Goal: Download file/media

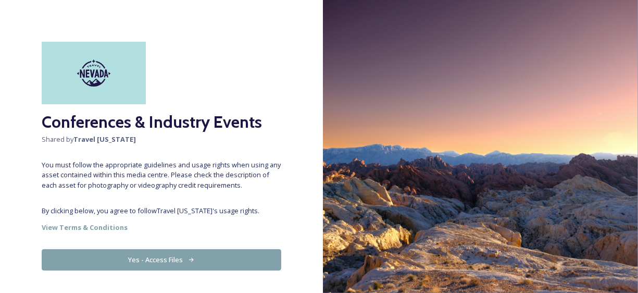
click at [169, 253] on button "Yes - Access Files" at bounding box center [162, 259] width 240 height 21
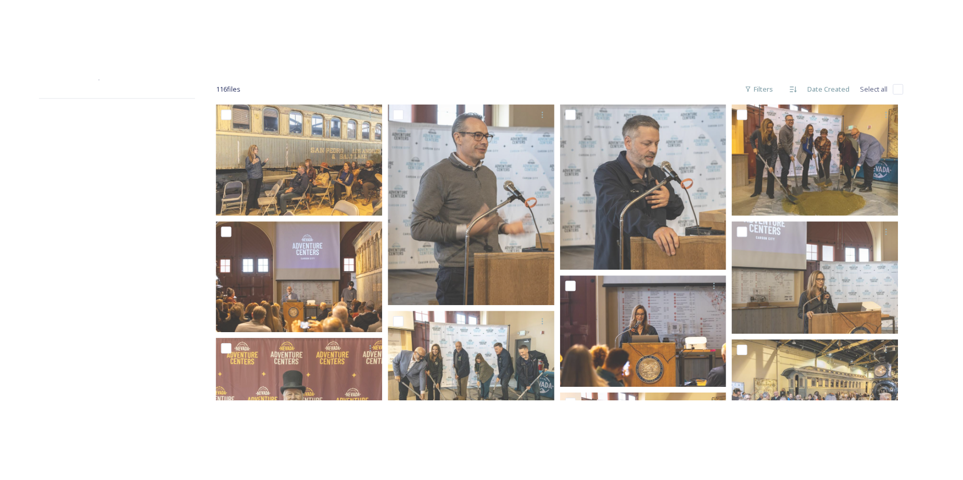
scroll to position [156, 0]
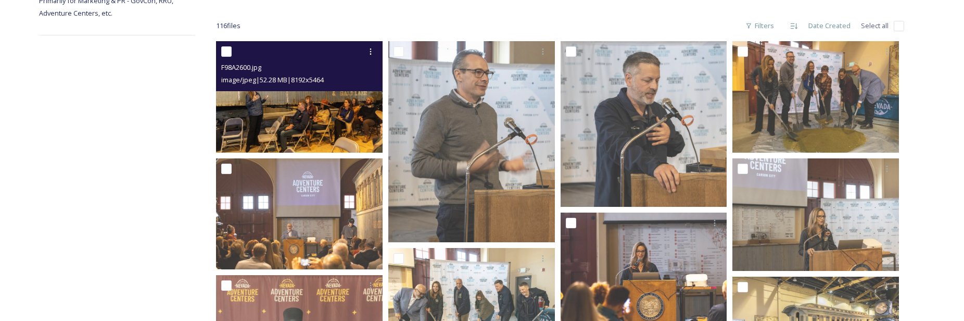
click at [329, 91] on div "F98A2600.jpg image/jpeg | 52.28 MB | 8192 x 5464" at bounding box center [299, 66] width 167 height 50
click at [331, 118] on img at bounding box center [299, 96] width 167 height 111
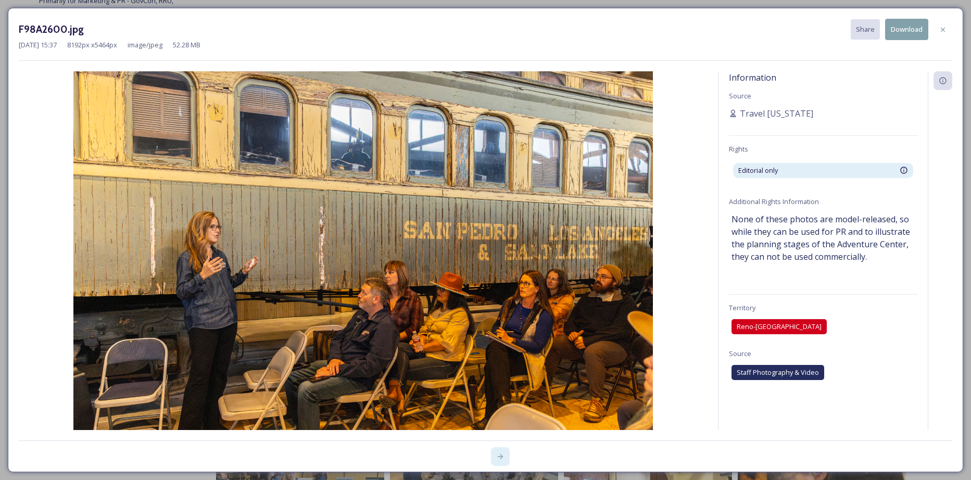
click at [501, 292] on icon at bounding box center [500, 456] width 8 height 8
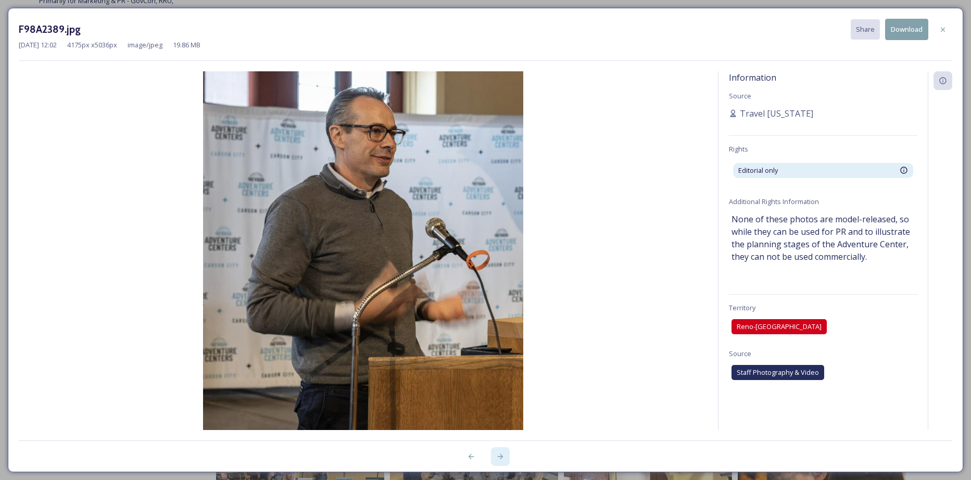
click at [500, 292] on icon at bounding box center [500, 456] width 8 height 8
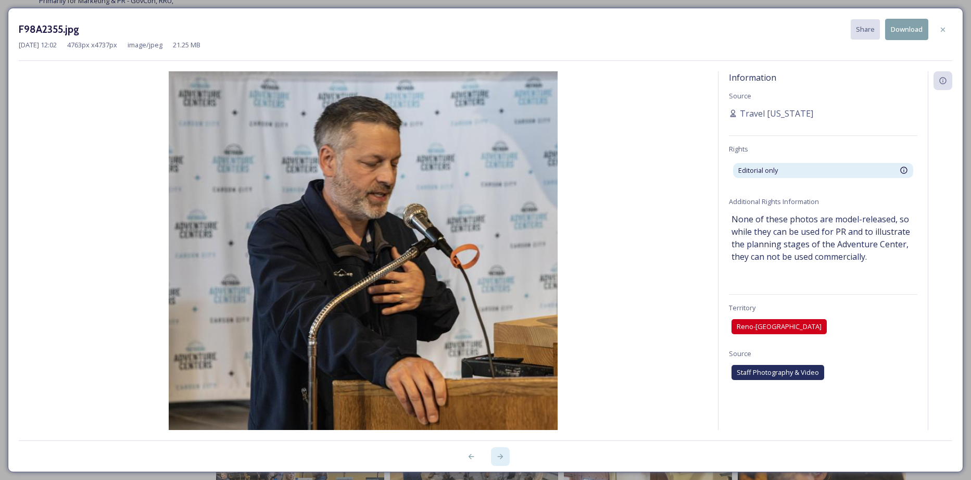
click at [500, 292] on icon at bounding box center [500, 456] width 8 height 8
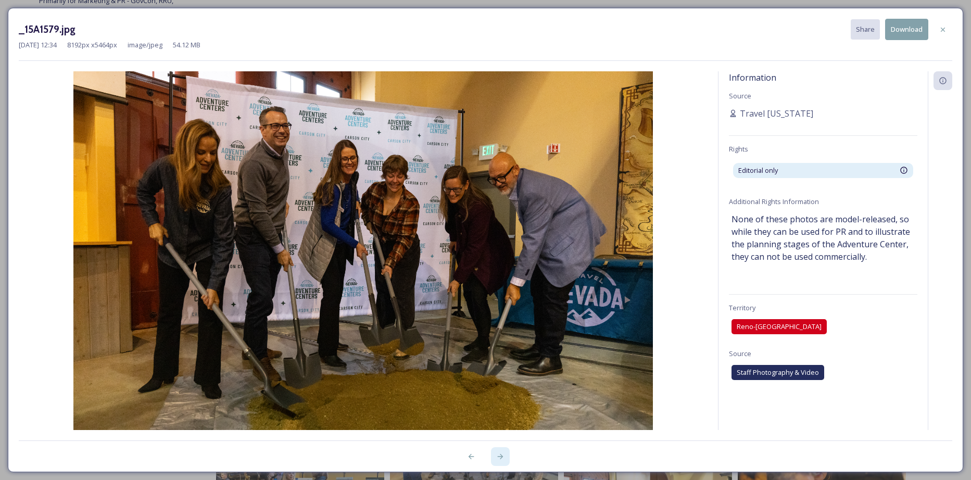
click at [498, 292] on icon at bounding box center [500, 456] width 8 height 8
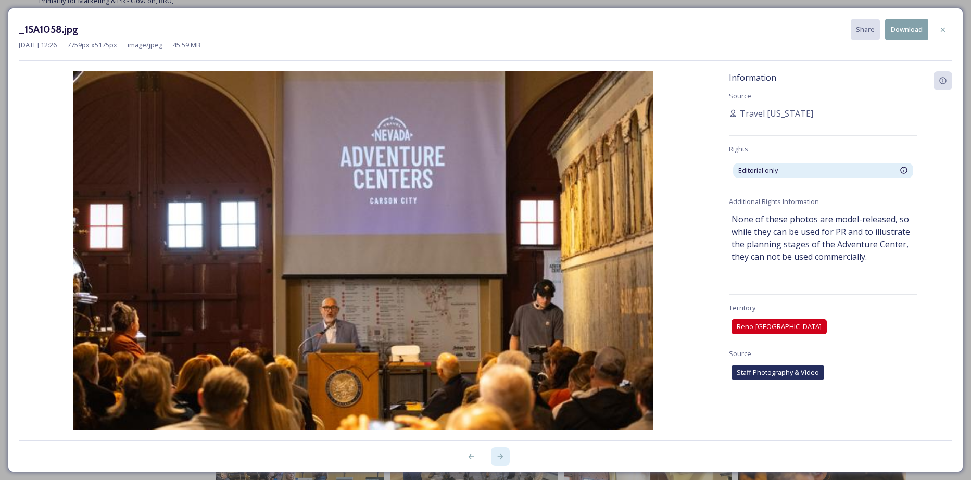
click at [498, 292] on icon at bounding box center [500, 456] width 8 height 8
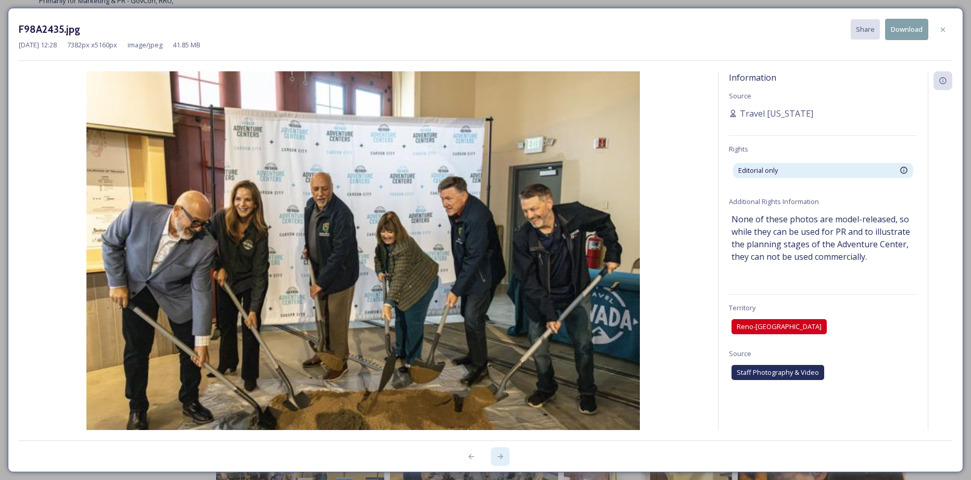
click at [498, 292] on icon at bounding box center [500, 456] width 8 height 8
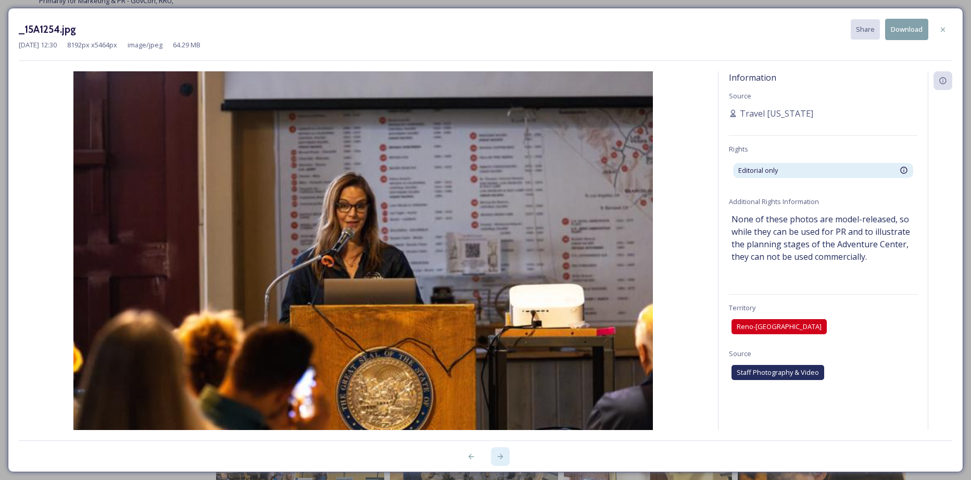
click at [498, 292] on icon at bounding box center [500, 456] width 8 height 8
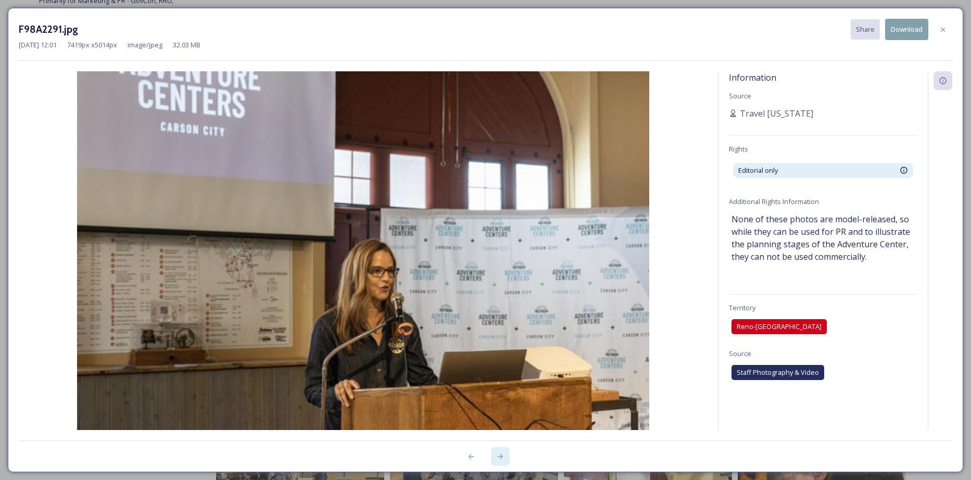
click at [498, 292] on icon at bounding box center [500, 456] width 8 height 8
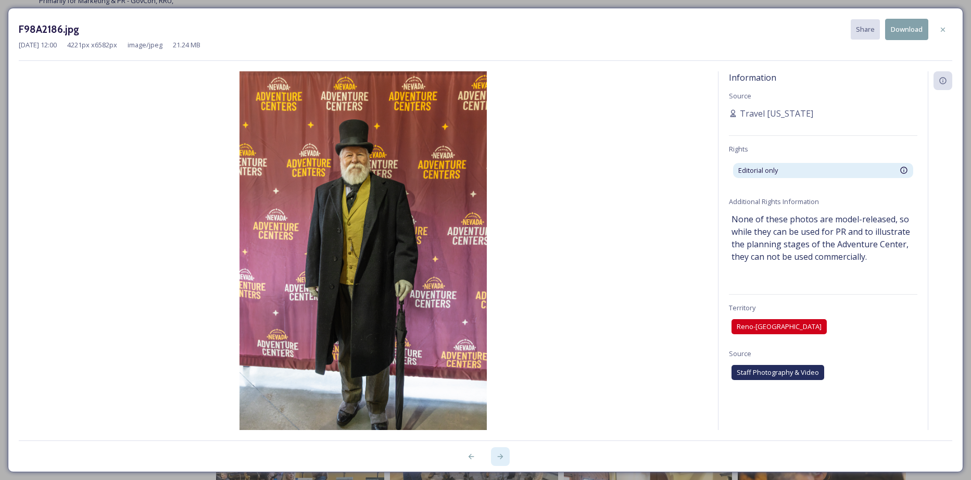
click at [498, 292] on icon at bounding box center [500, 456] width 8 height 8
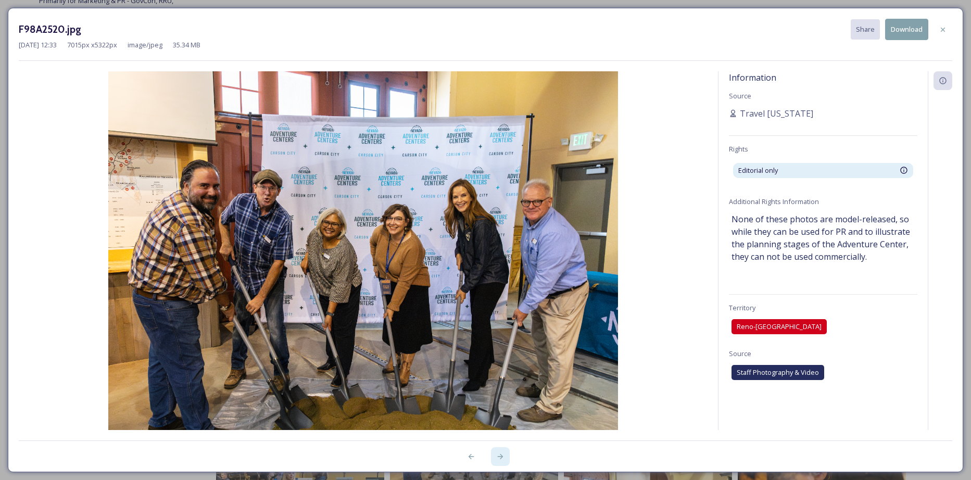
click at [500, 292] on icon at bounding box center [500, 456] width 8 height 8
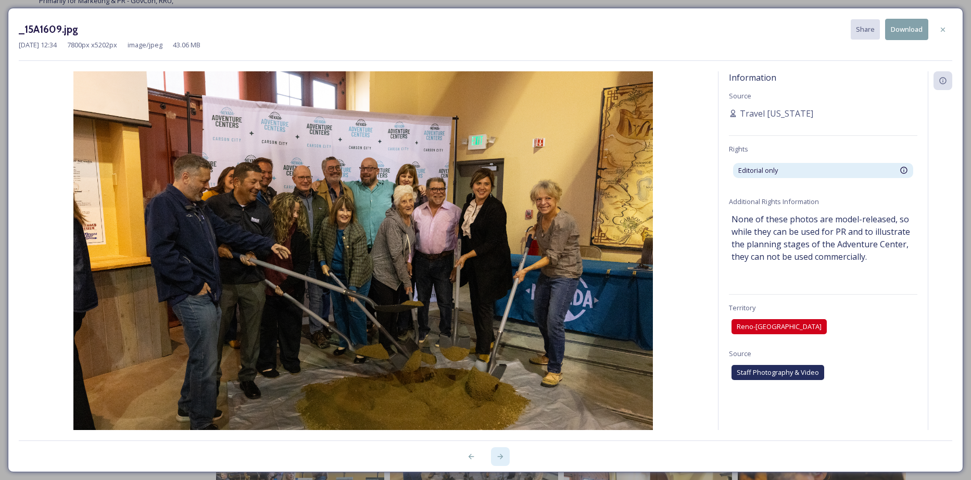
click at [500, 292] on icon at bounding box center [500, 456] width 8 height 8
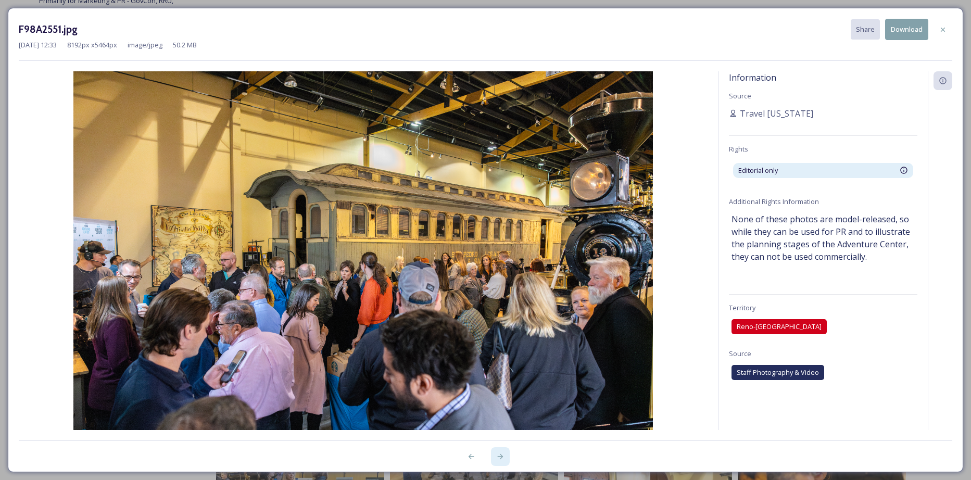
click at [500, 292] on icon at bounding box center [500, 456] width 8 height 8
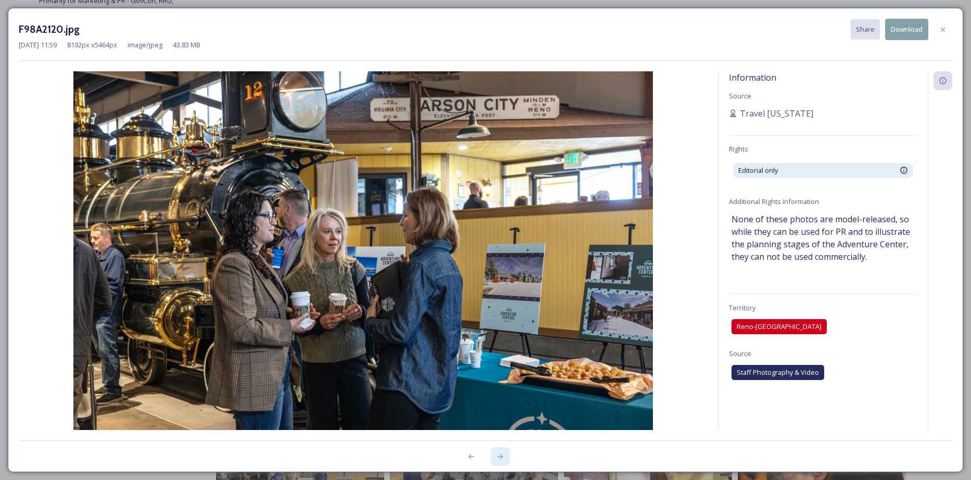
click at [500, 292] on icon at bounding box center [500, 456] width 8 height 8
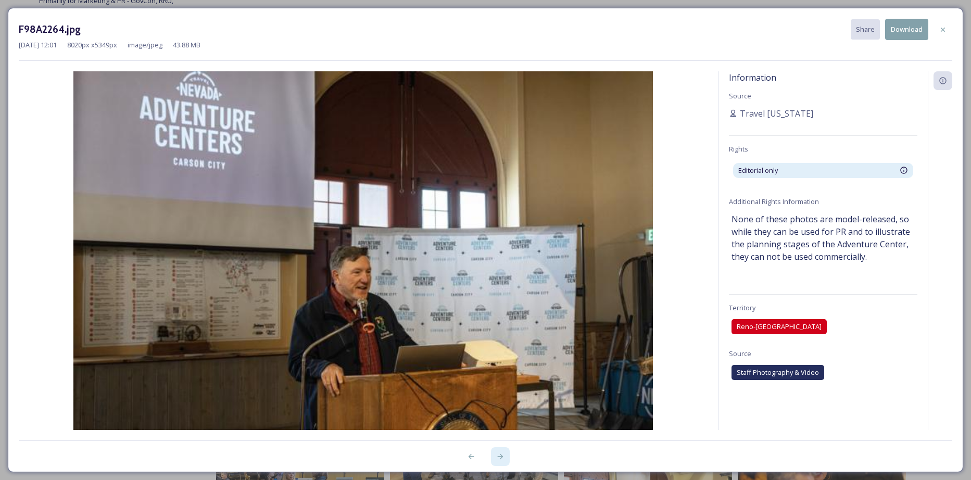
click at [500, 292] on icon at bounding box center [500, 456] width 8 height 8
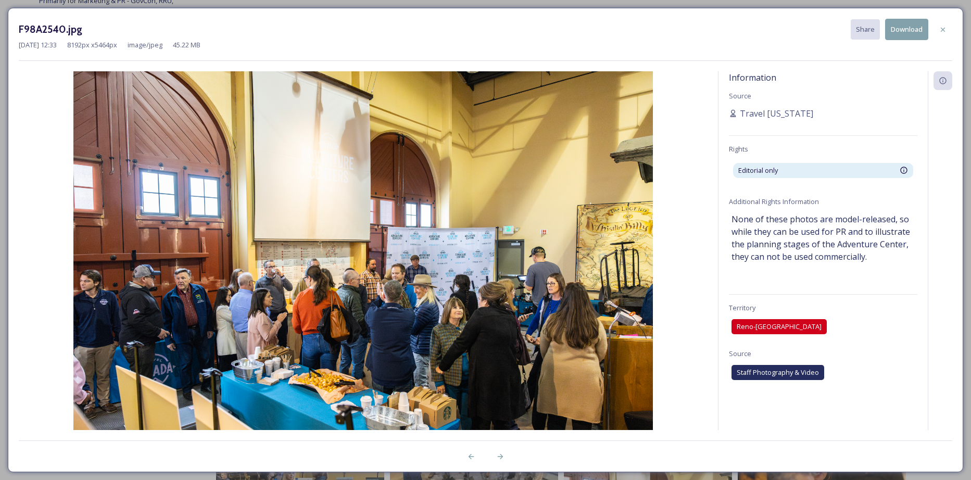
click at [551, 292] on img at bounding box center [363, 264] width 689 height 386
click at [500, 292] on icon at bounding box center [500, 456] width 6 height 5
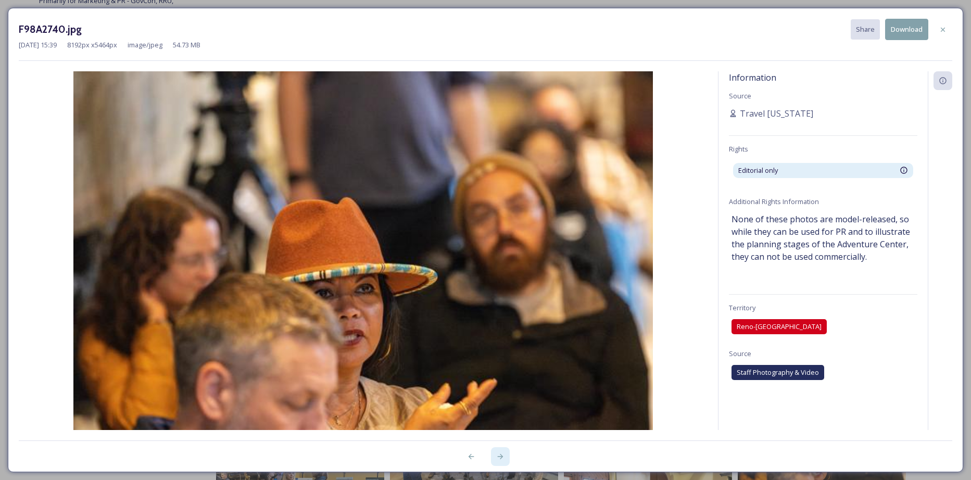
click at [500, 292] on icon at bounding box center [500, 456] width 6 height 5
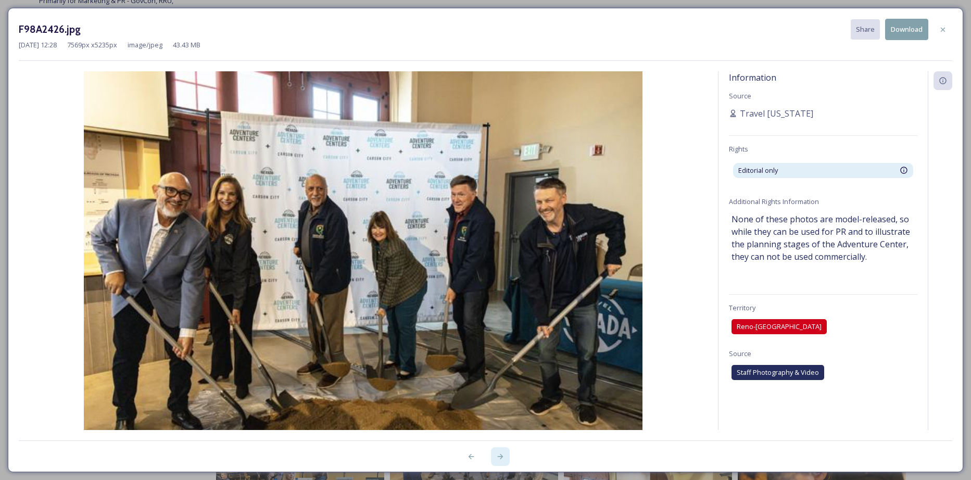
click at [500, 292] on icon at bounding box center [500, 456] width 6 height 5
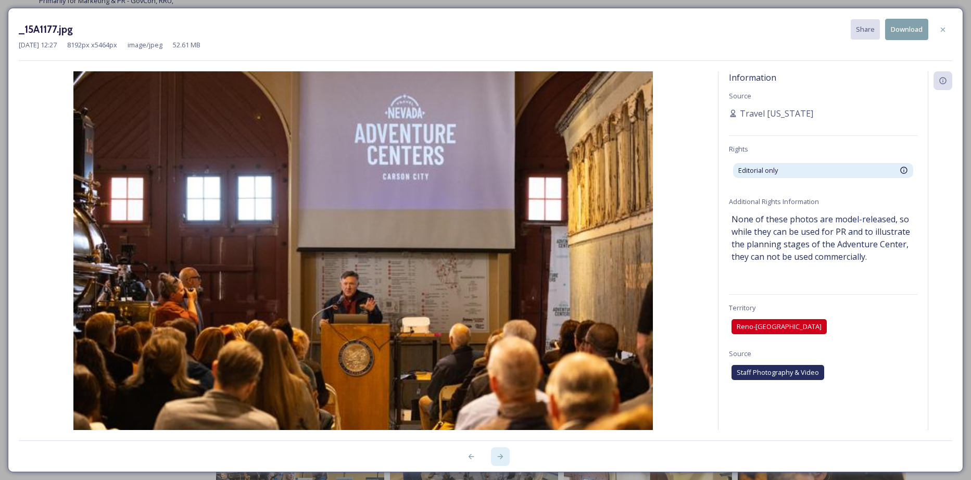
click at [500, 292] on icon at bounding box center [500, 456] width 6 height 5
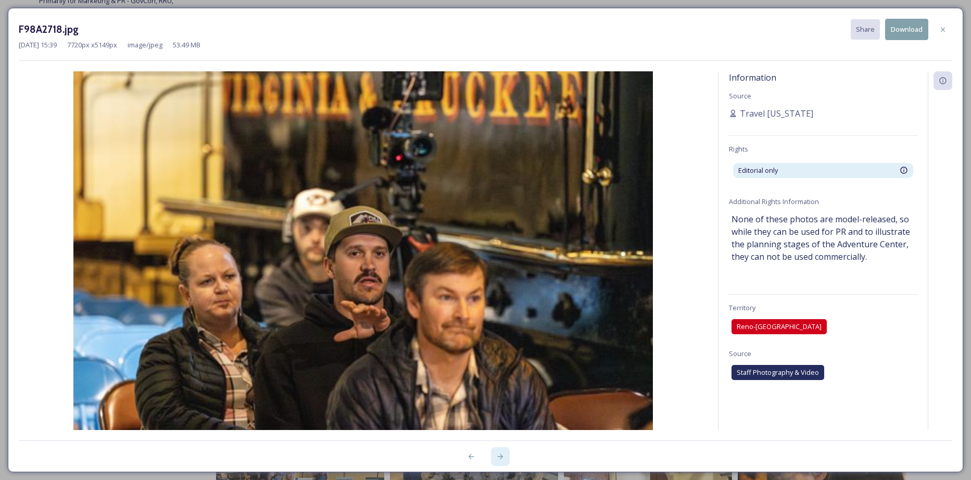
click at [500, 292] on icon at bounding box center [500, 456] width 6 height 5
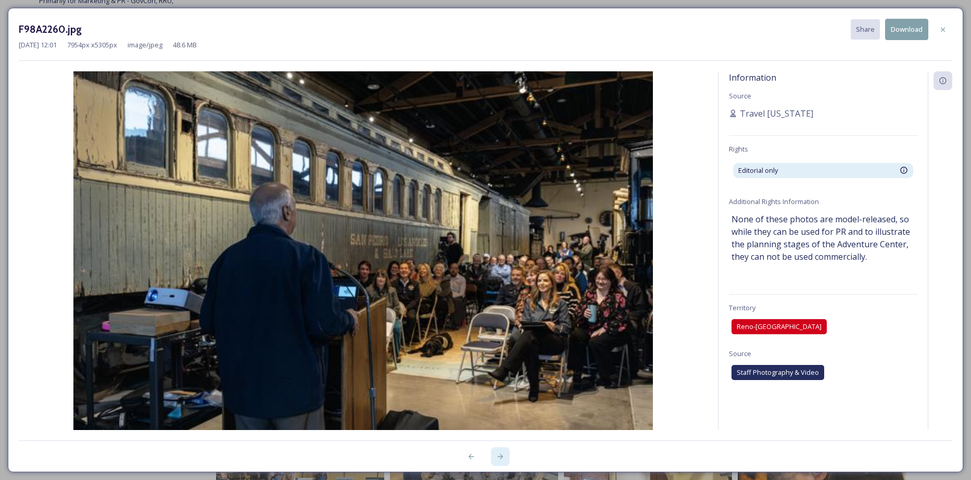
click at [500, 292] on icon at bounding box center [500, 456] width 6 height 5
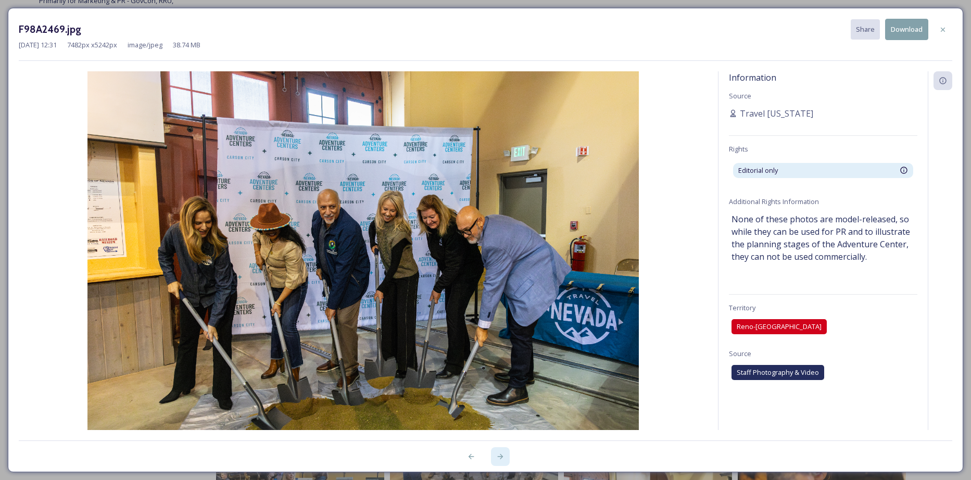
click at [500, 292] on icon at bounding box center [500, 456] width 6 height 5
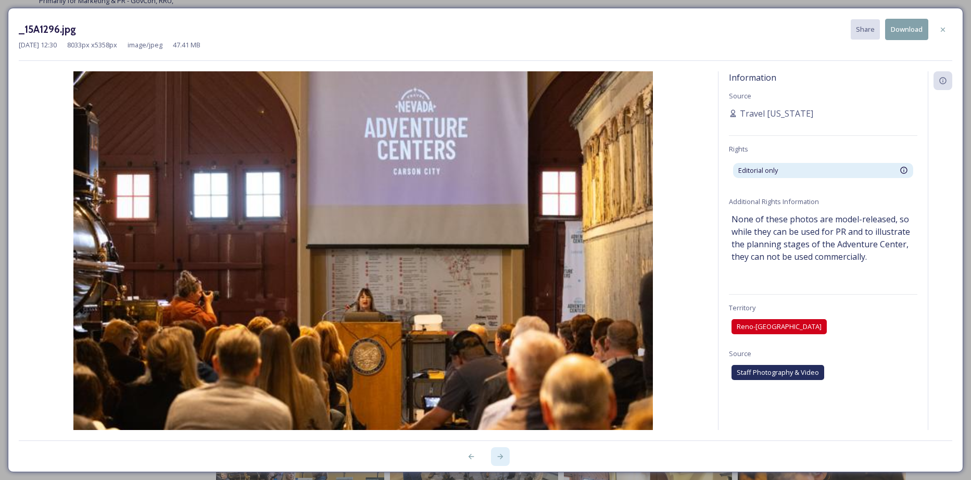
click at [500, 292] on icon at bounding box center [500, 456] width 6 height 5
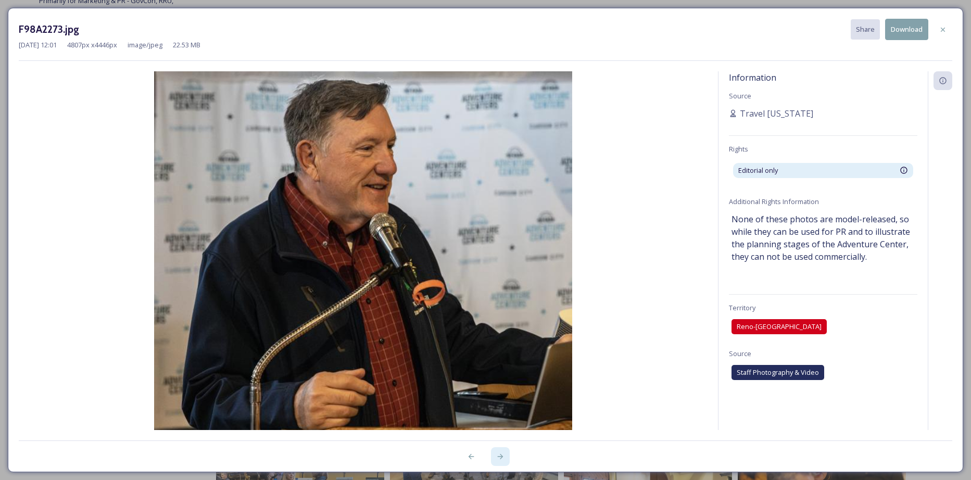
click at [499, 292] on icon at bounding box center [500, 456] width 8 height 8
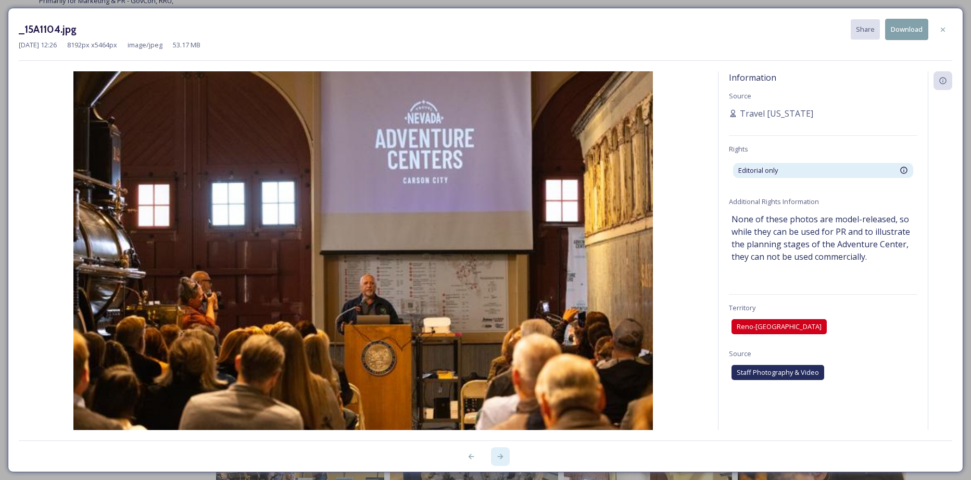
click at [498, 292] on icon at bounding box center [500, 456] width 8 height 8
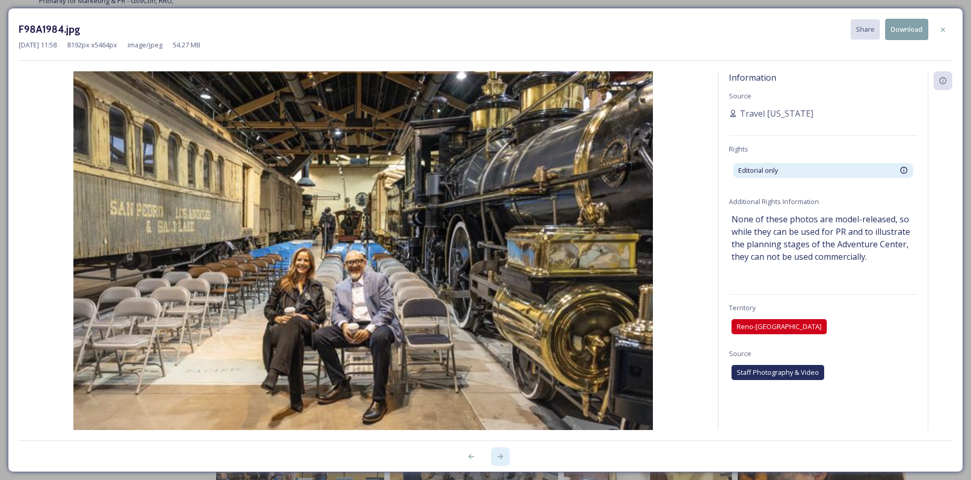
click at [498, 292] on icon at bounding box center [500, 456] width 8 height 8
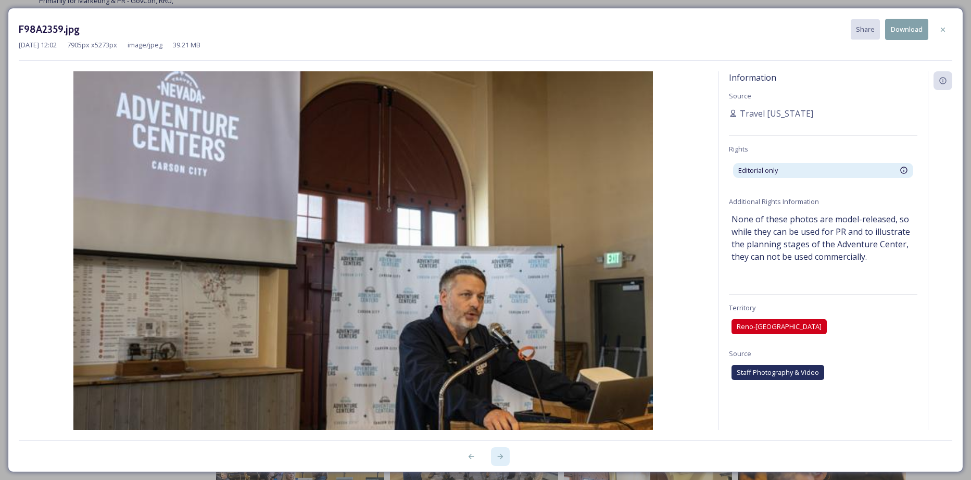
click at [498, 292] on icon at bounding box center [500, 456] width 8 height 8
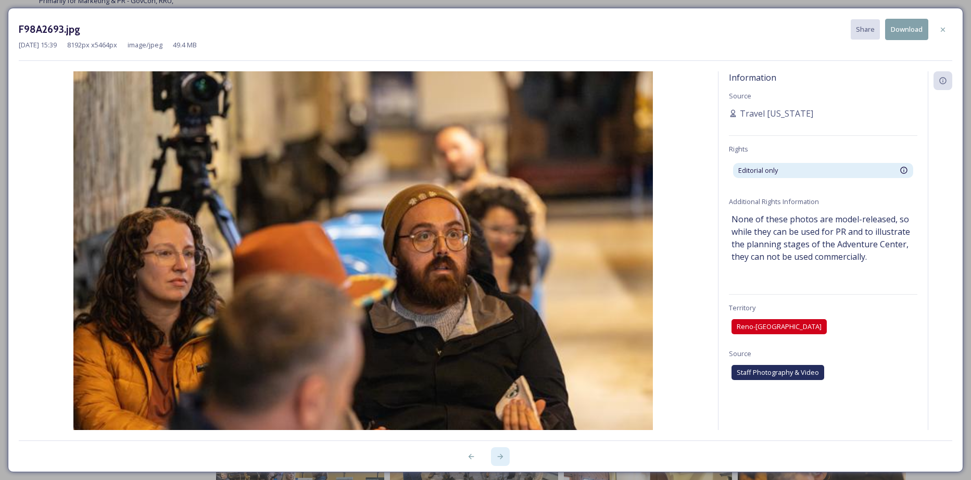
click at [498, 292] on icon at bounding box center [500, 456] width 8 height 8
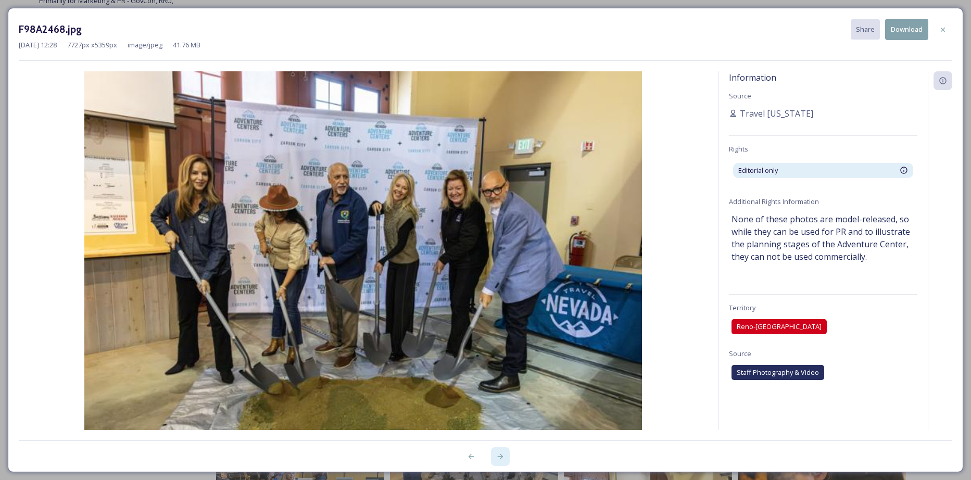
click at [498, 292] on icon at bounding box center [500, 456] width 8 height 8
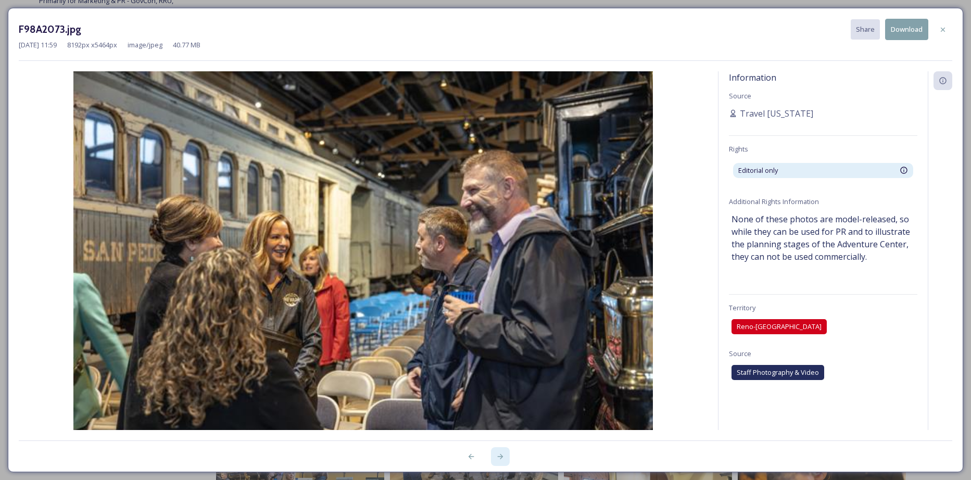
click at [498, 292] on icon at bounding box center [500, 456] width 8 height 8
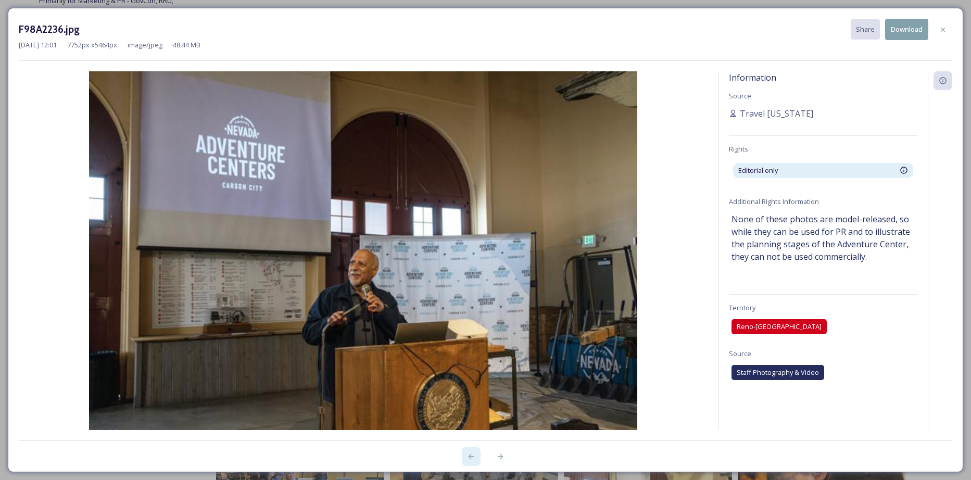
click at [471, 292] on icon at bounding box center [471, 456] width 6 height 5
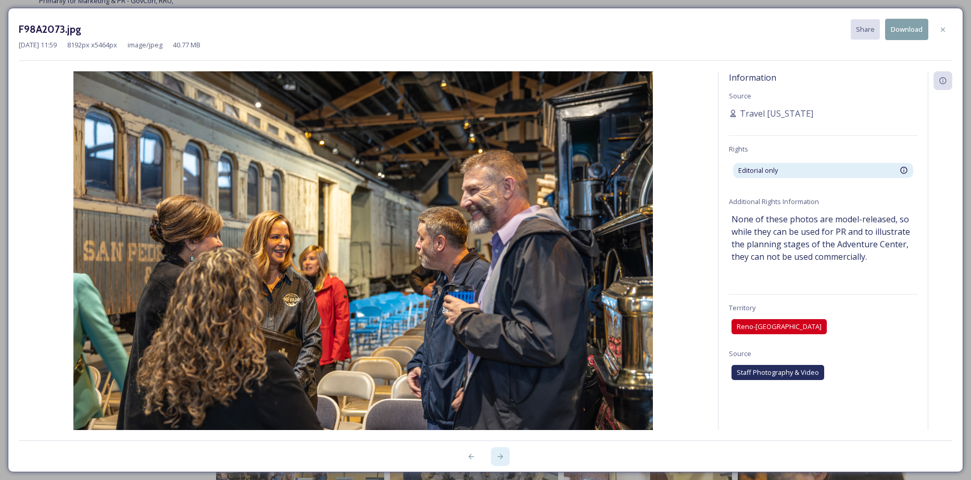
click at [498, 292] on icon at bounding box center [500, 456] width 6 height 5
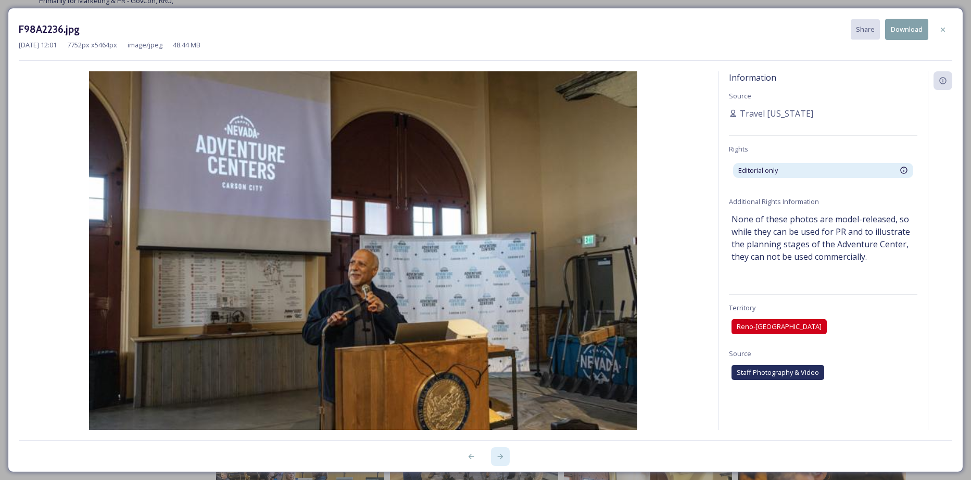
click at [498, 292] on icon at bounding box center [500, 456] width 6 height 5
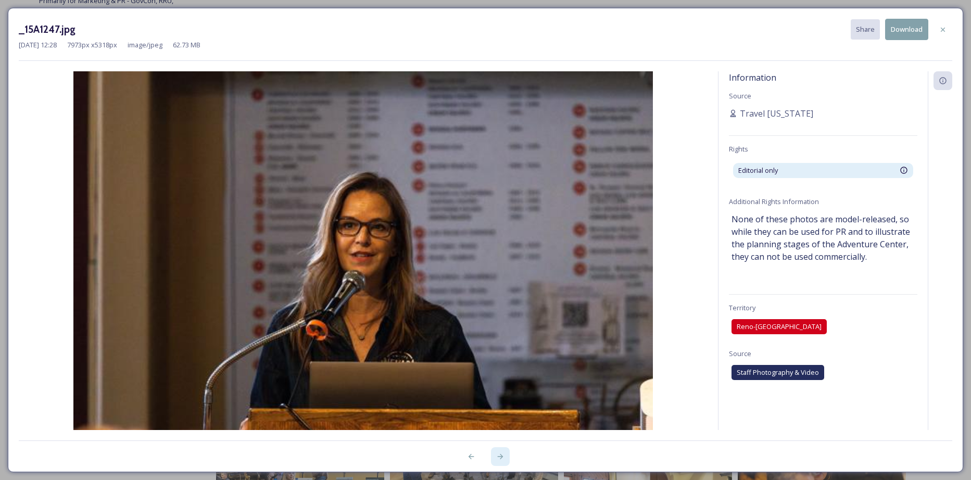
click at [501, 292] on icon at bounding box center [500, 456] width 6 height 5
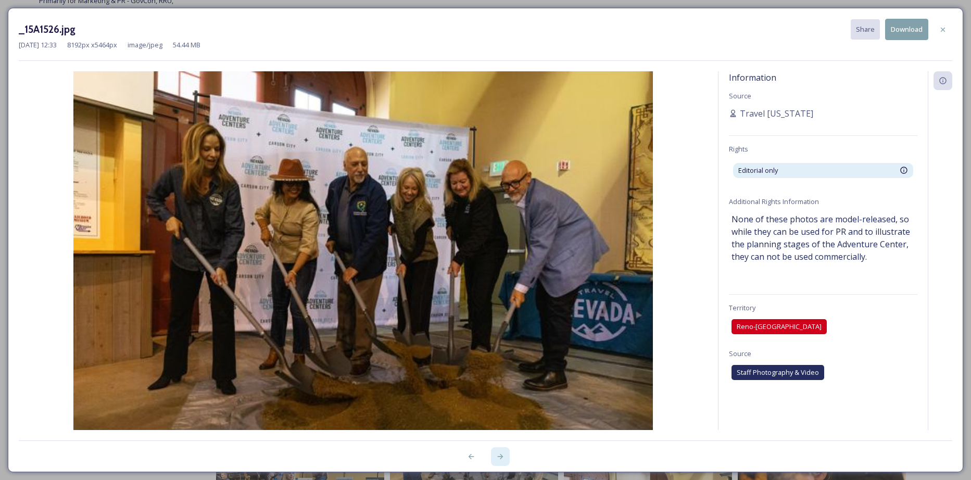
click at [501, 292] on icon at bounding box center [500, 456] width 6 height 5
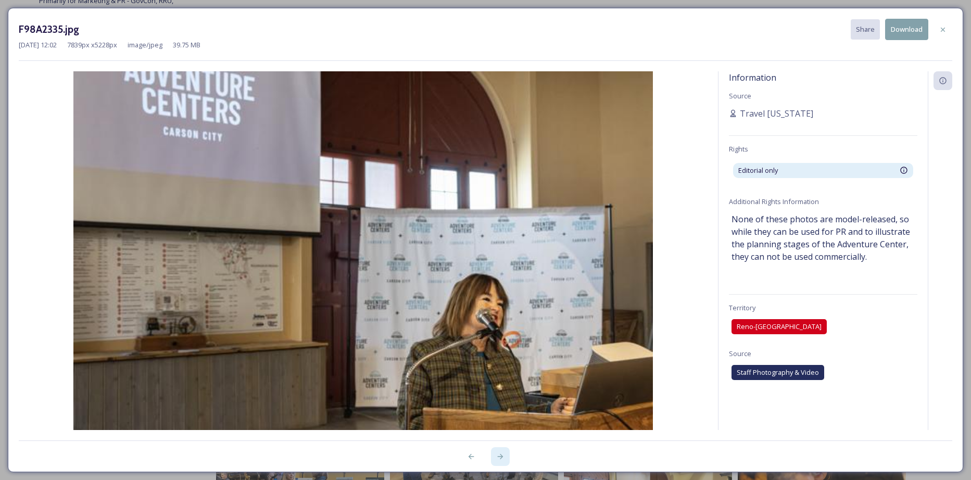
click at [501, 292] on icon at bounding box center [500, 456] width 6 height 5
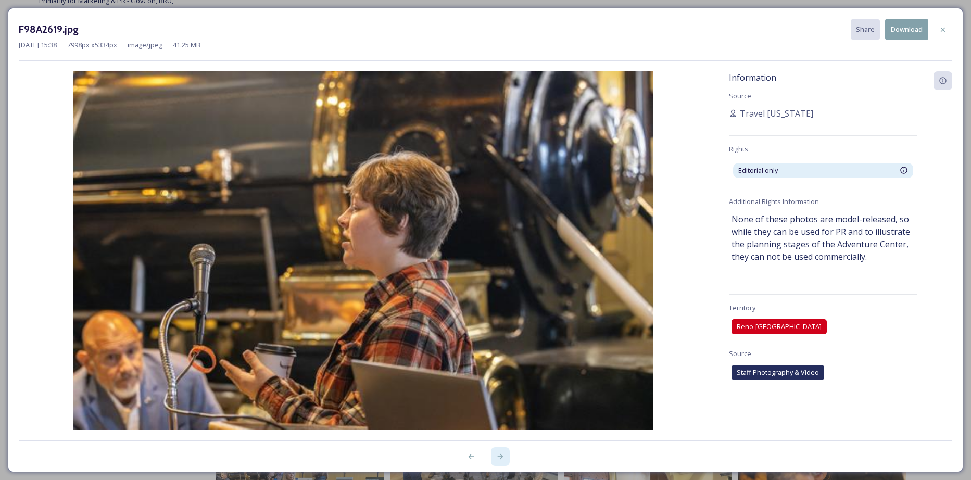
click at [502, 292] on icon at bounding box center [500, 456] width 6 height 5
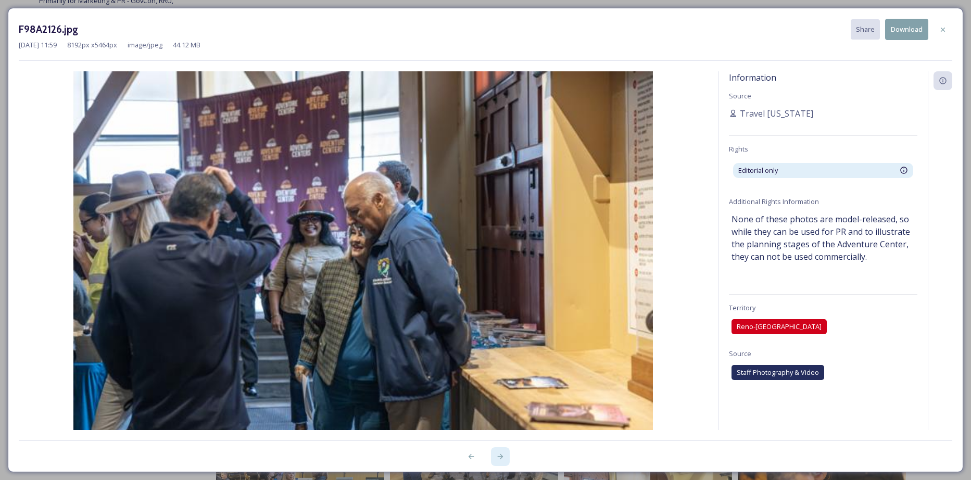
click at [502, 292] on icon at bounding box center [500, 456] width 6 height 5
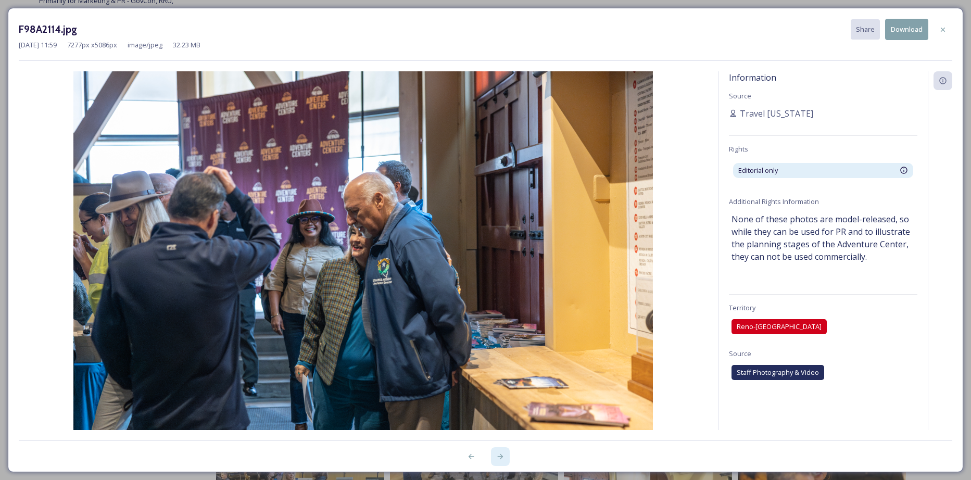
click at [498, 292] on icon at bounding box center [500, 456] width 8 height 8
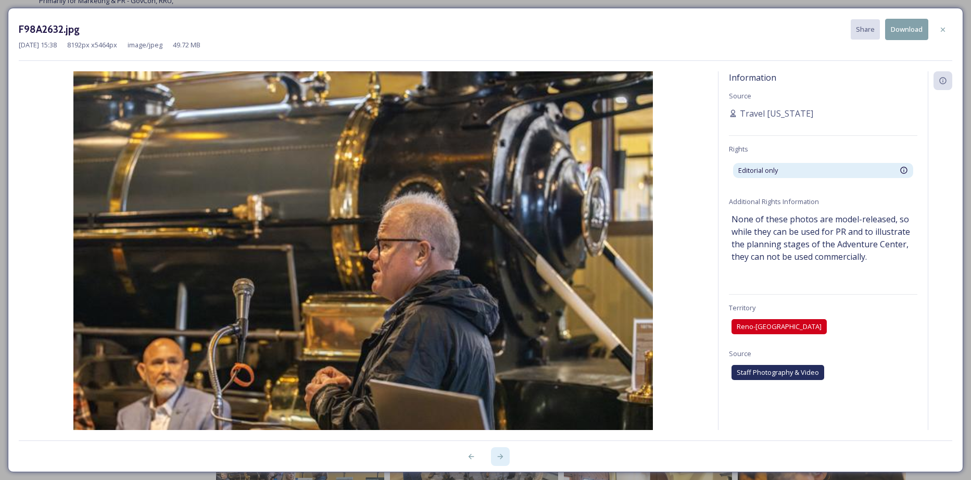
click at [498, 292] on icon at bounding box center [500, 456] width 8 height 8
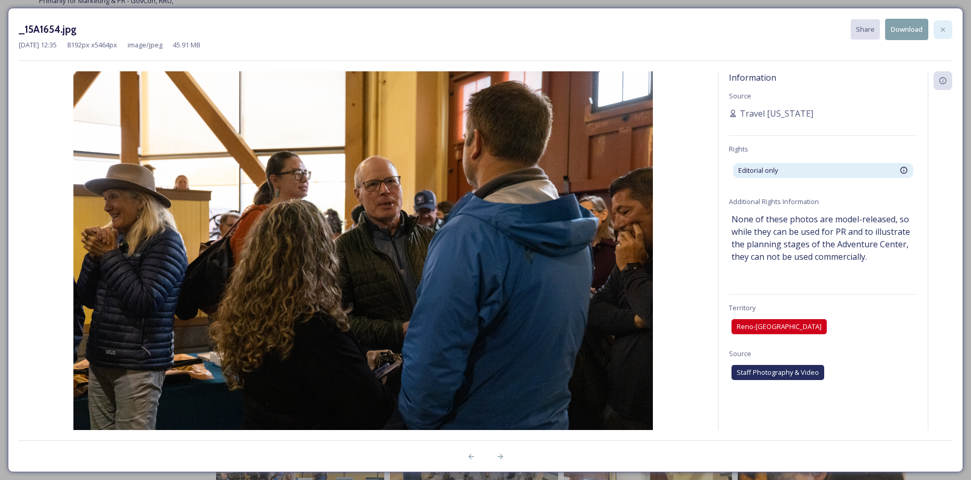
click at [637, 30] on icon at bounding box center [943, 30] width 8 height 8
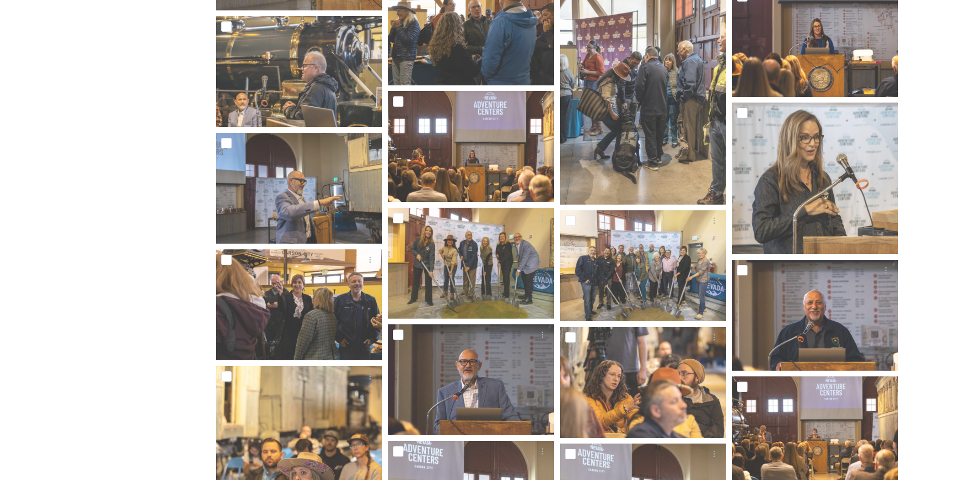
scroll to position [1406, 0]
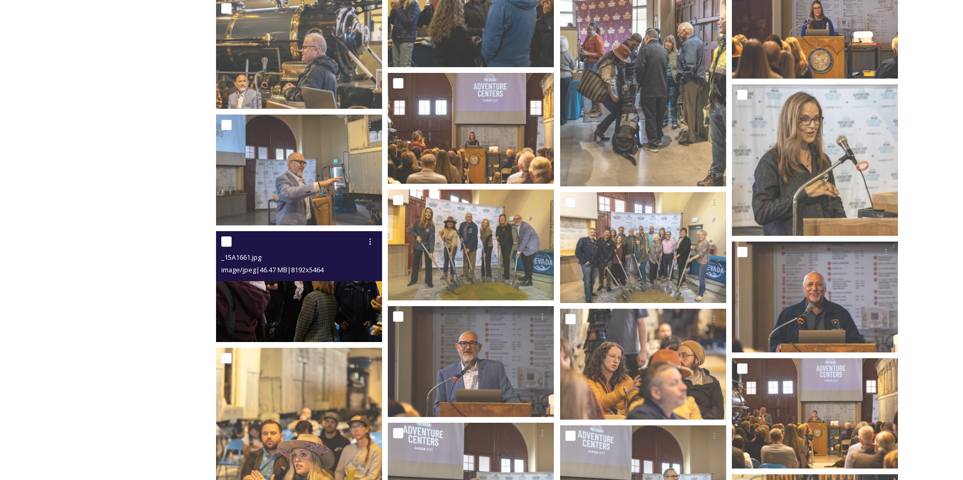
click at [288, 292] on img at bounding box center [299, 286] width 166 height 111
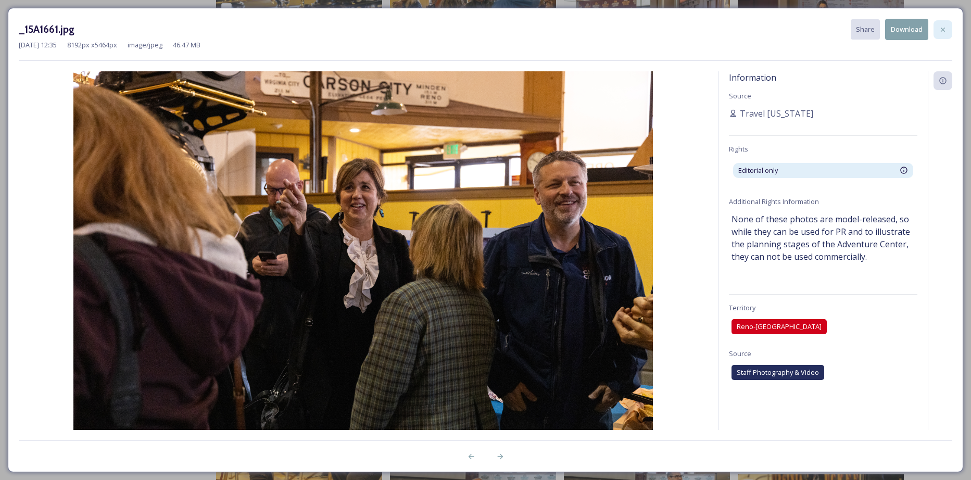
click at [637, 30] on icon at bounding box center [943, 30] width 8 height 8
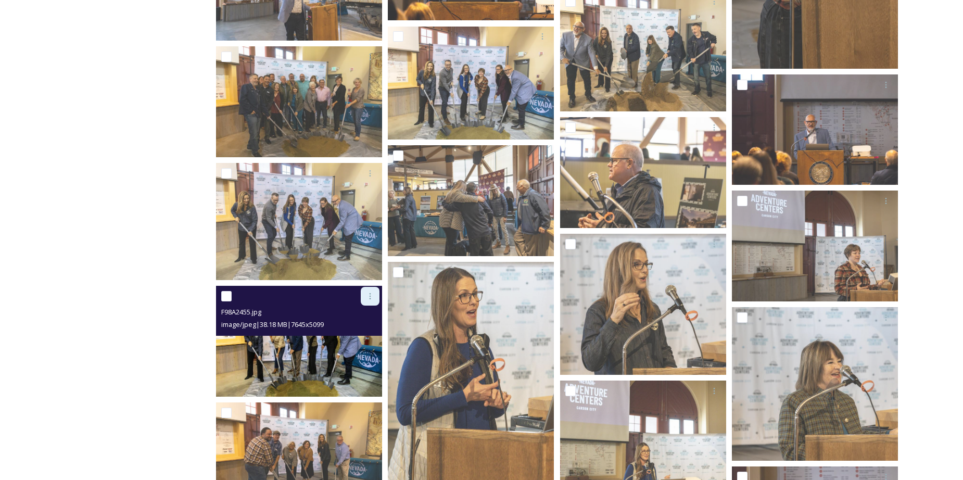
scroll to position [2447, 0]
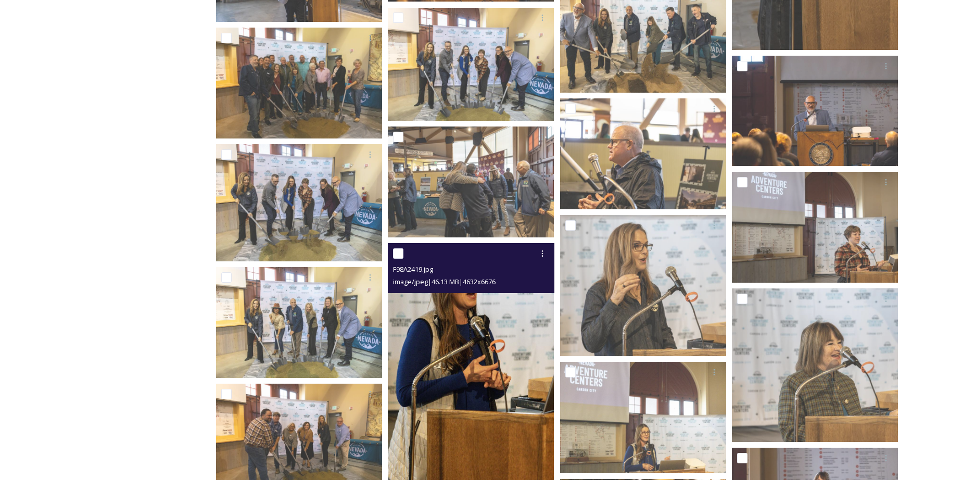
click at [437, 292] on img at bounding box center [471, 363] width 166 height 240
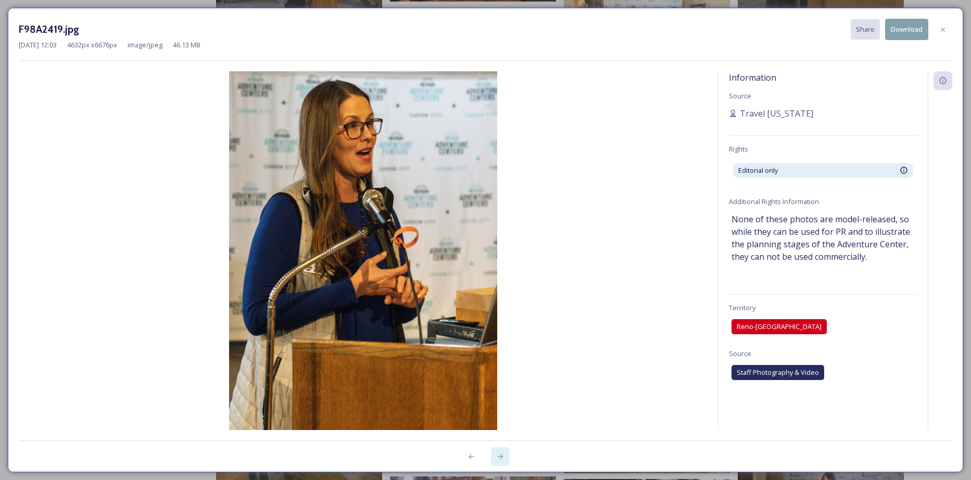
click at [503, 292] on icon at bounding box center [500, 456] width 8 height 8
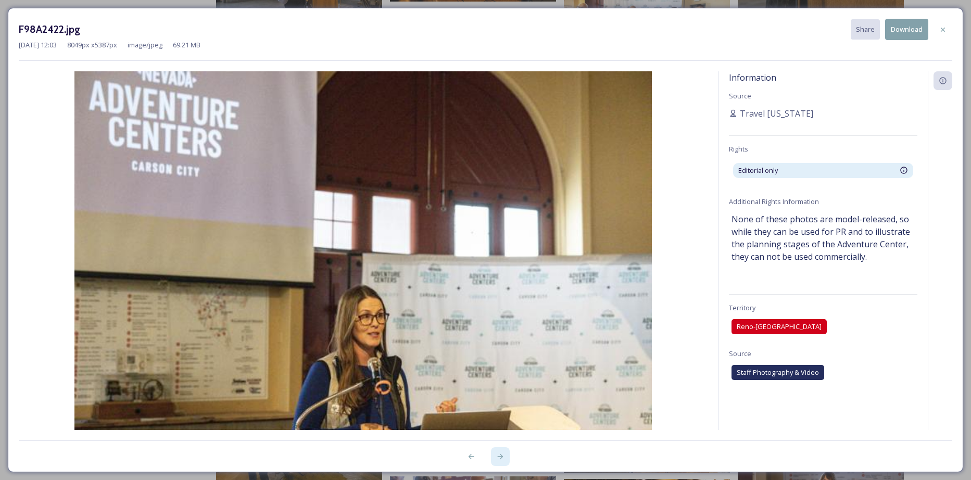
click at [503, 292] on icon at bounding box center [500, 456] width 8 height 8
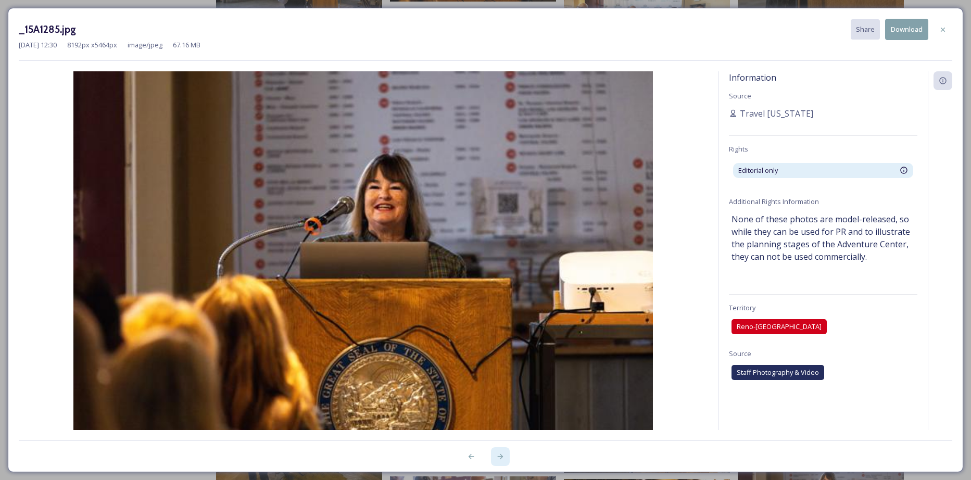
click at [503, 292] on icon at bounding box center [500, 456] width 8 height 8
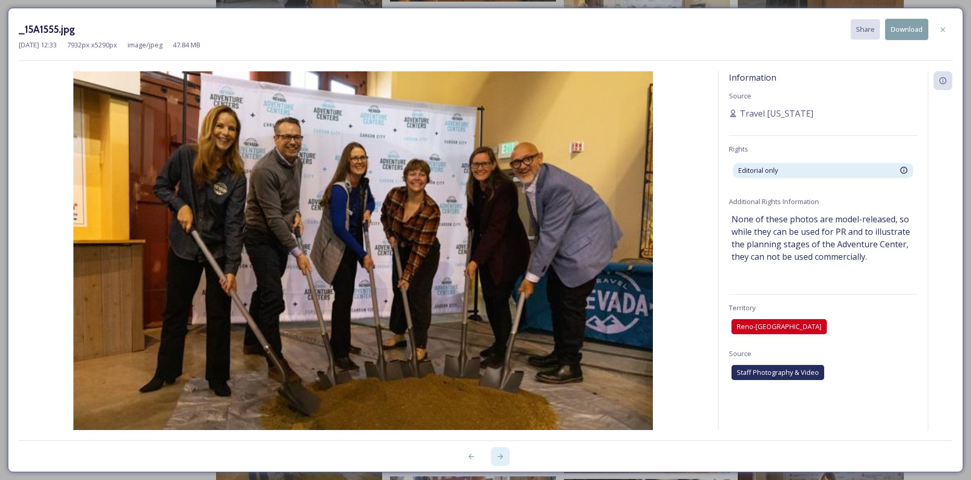
click at [503, 292] on icon at bounding box center [500, 456] width 8 height 8
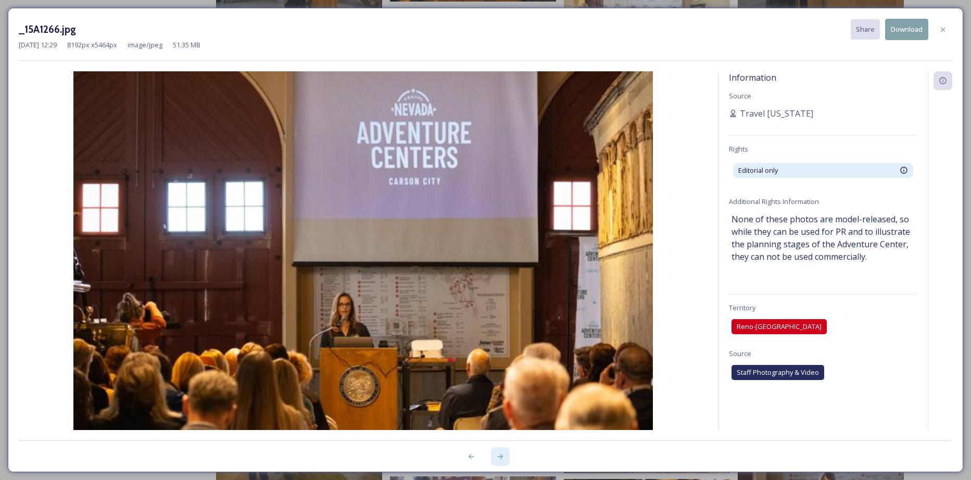
click at [503, 292] on icon at bounding box center [500, 456] width 8 height 8
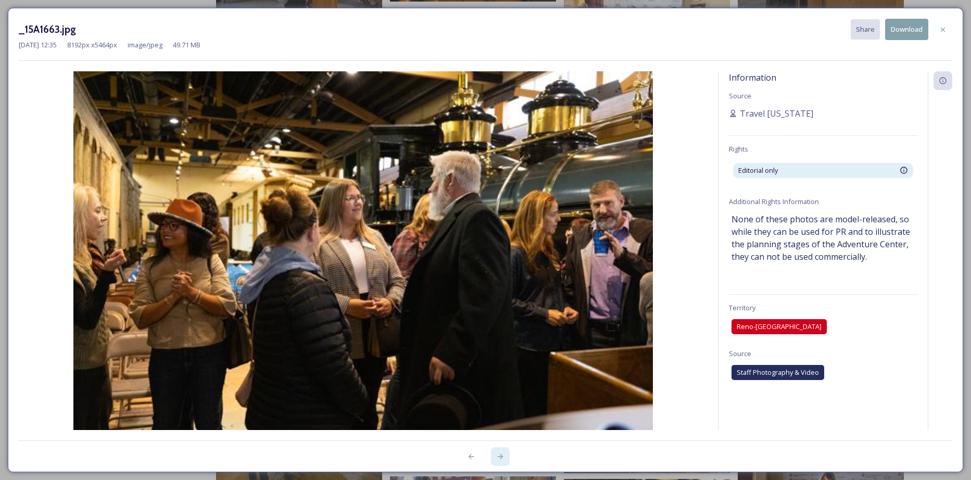
click at [503, 292] on icon at bounding box center [500, 456] width 8 height 8
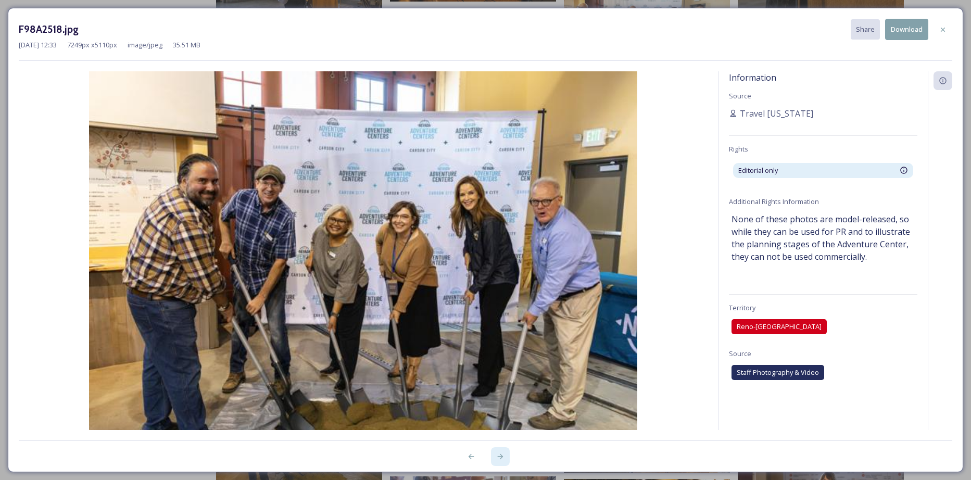
click at [503, 292] on icon at bounding box center [500, 456] width 8 height 8
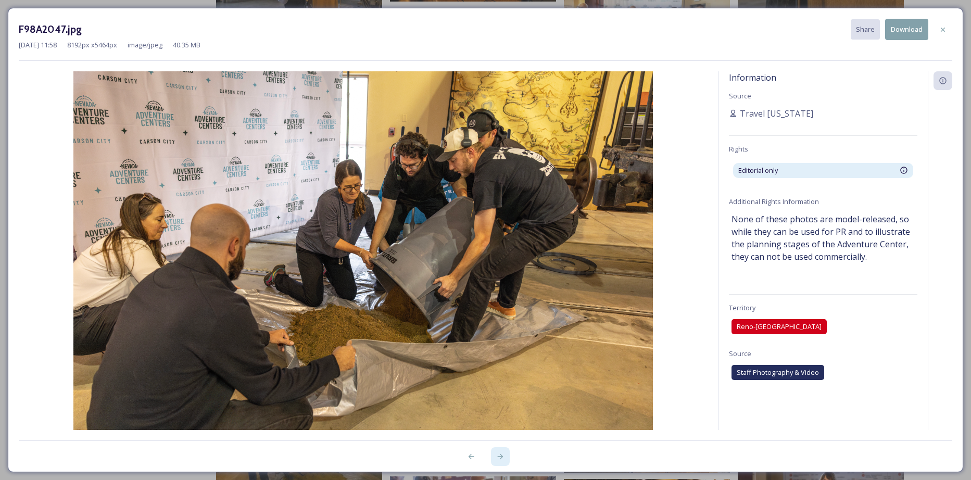
click at [494, 292] on div at bounding box center [500, 456] width 19 height 19
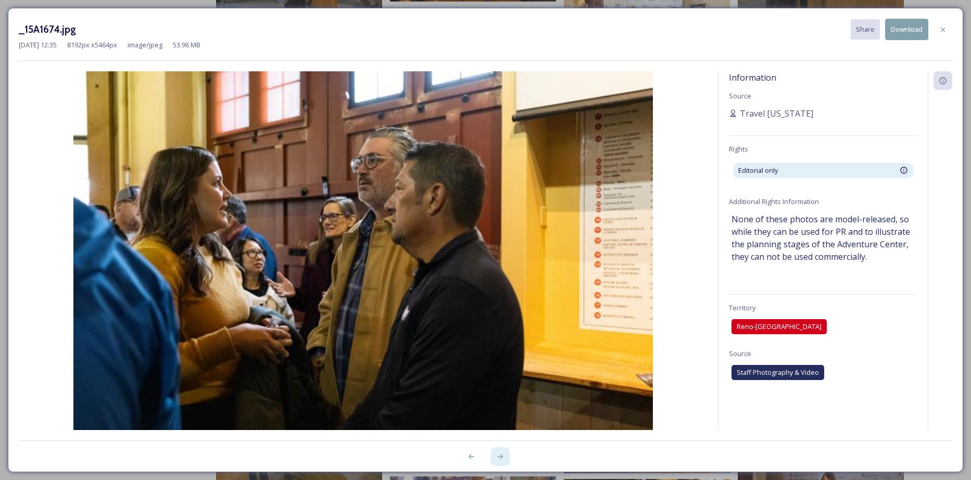
click at [494, 292] on div at bounding box center [500, 456] width 19 height 19
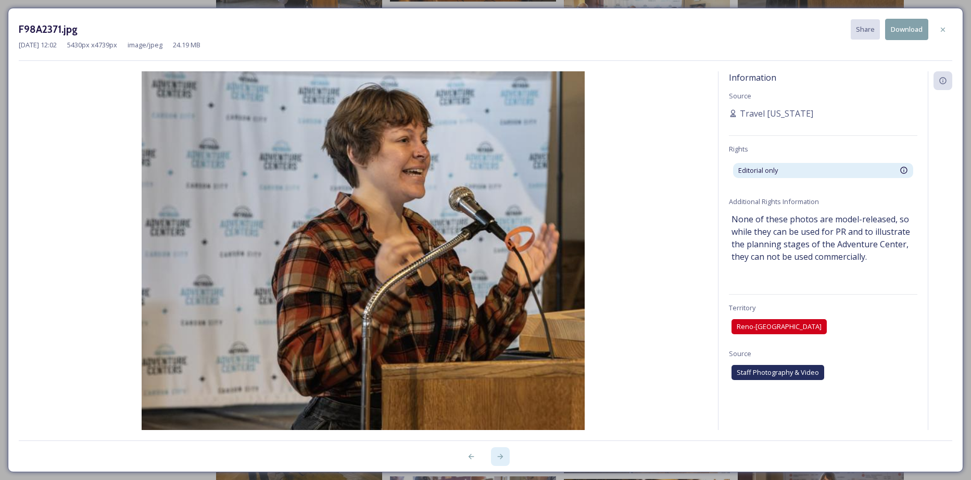
click at [494, 292] on div at bounding box center [500, 456] width 19 height 19
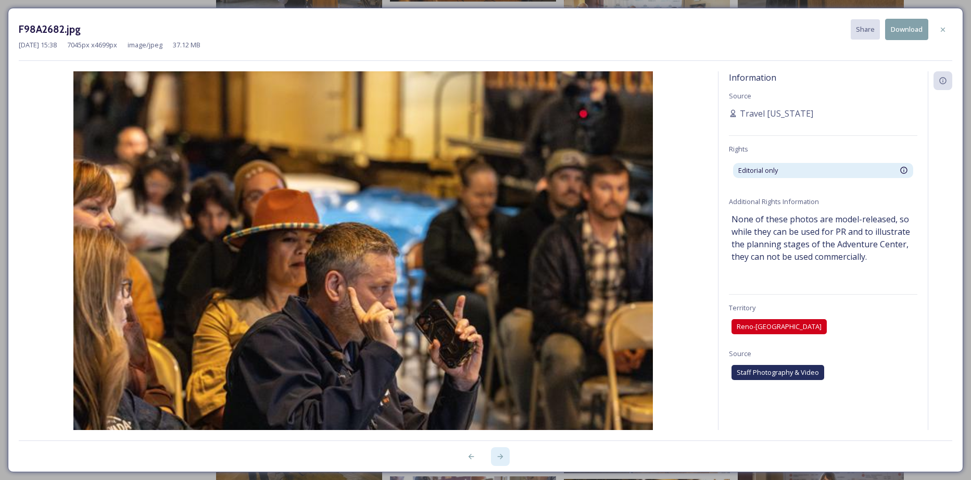
click at [494, 292] on div at bounding box center [500, 456] width 19 height 19
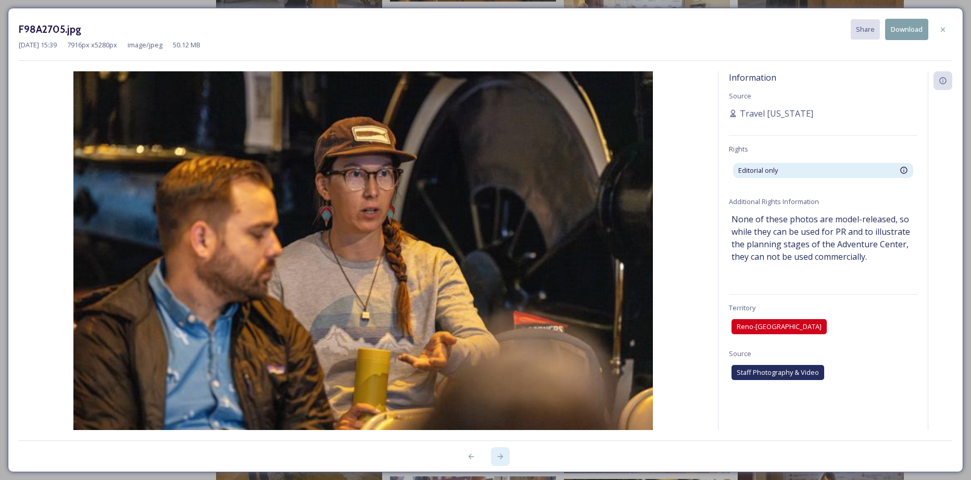
click at [494, 292] on div at bounding box center [500, 456] width 19 height 19
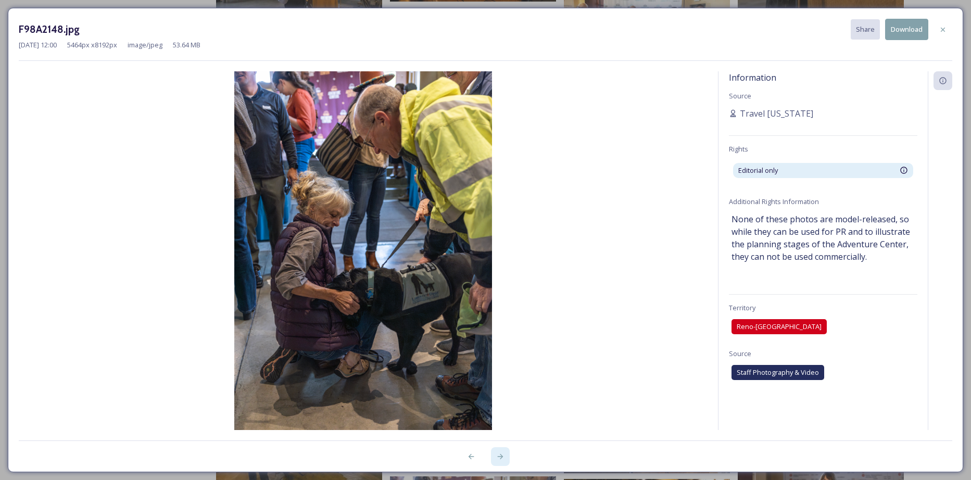
click at [494, 292] on div at bounding box center [500, 456] width 19 height 19
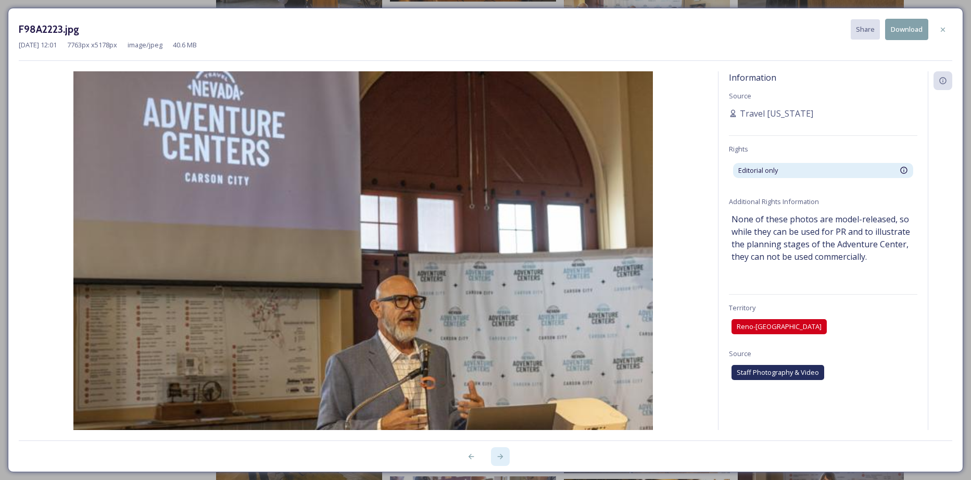
click at [494, 292] on div at bounding box center [500, 456] width 19 height 19
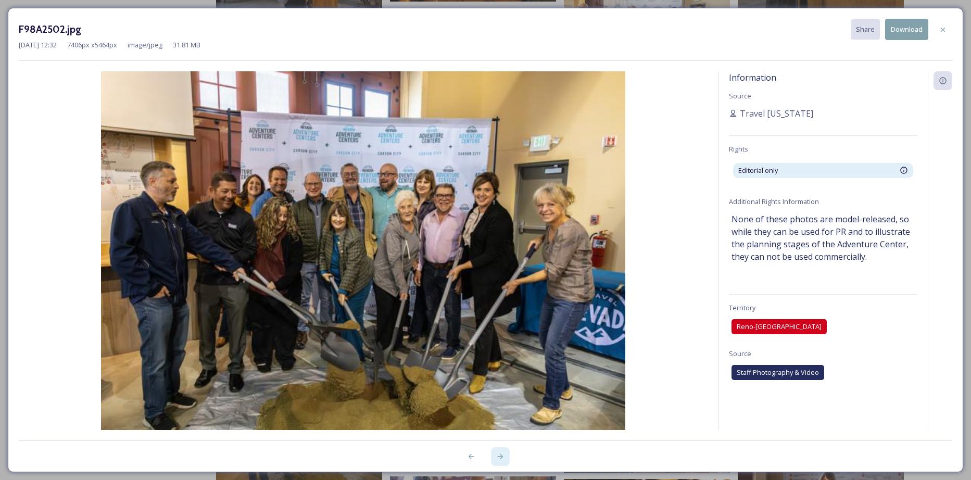
click at [499, 292] on icon at bounding box center [500, 456] width 6 height 5
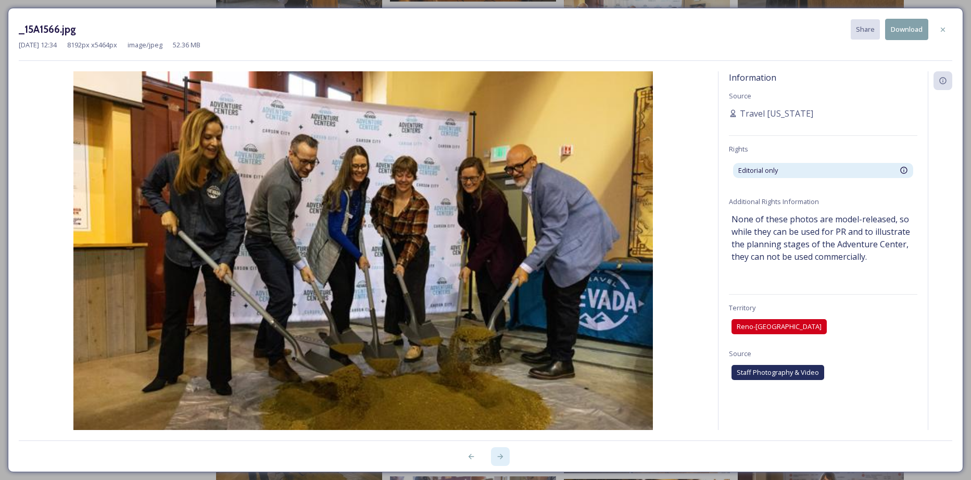
click at [499, 292] on icon at bounding box center [500, 456] width 6 height 5
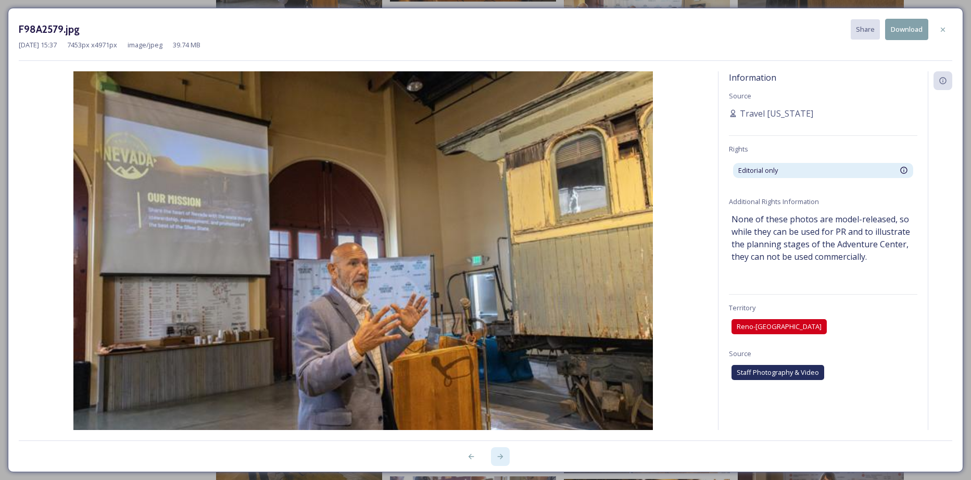
click at [499, 292] on icon at bounding box center [500, 456] width 6 height 5
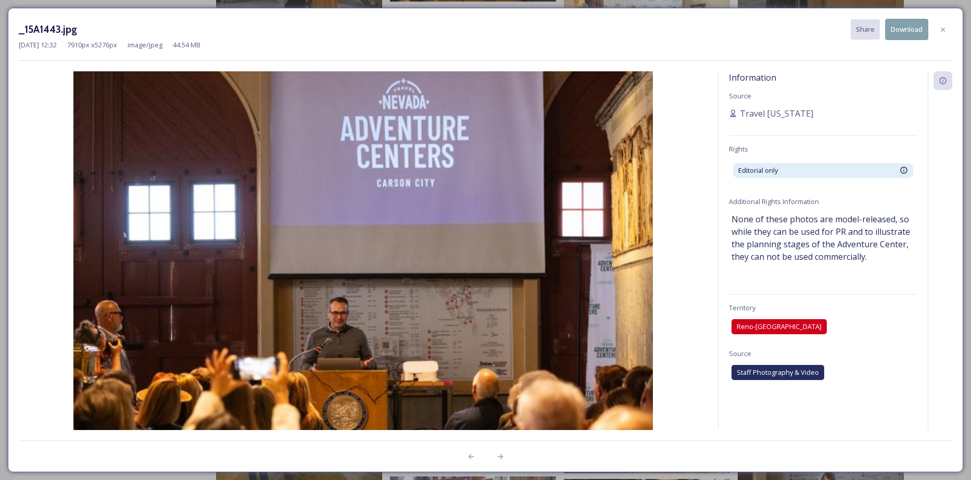
click at [637, 32] on icon at bounding box center [943, 30] width 8 height 8
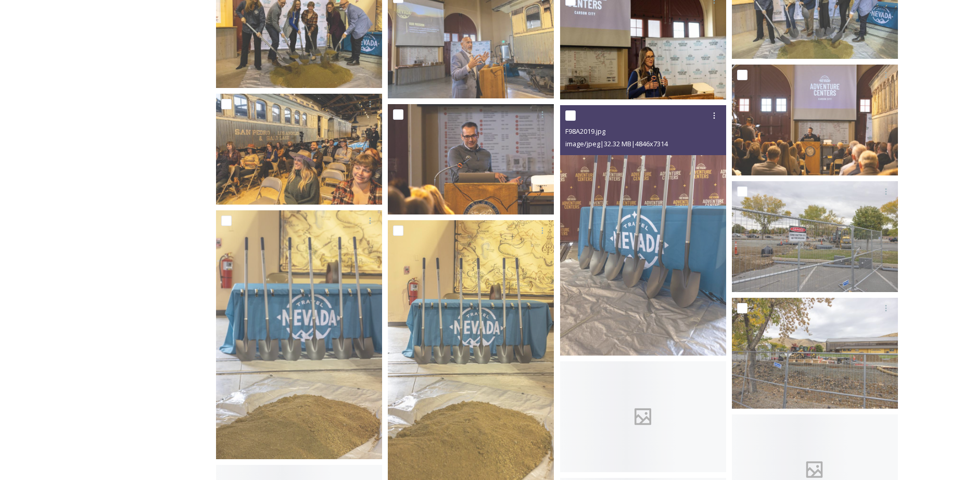
scroll to position [3437, 0]
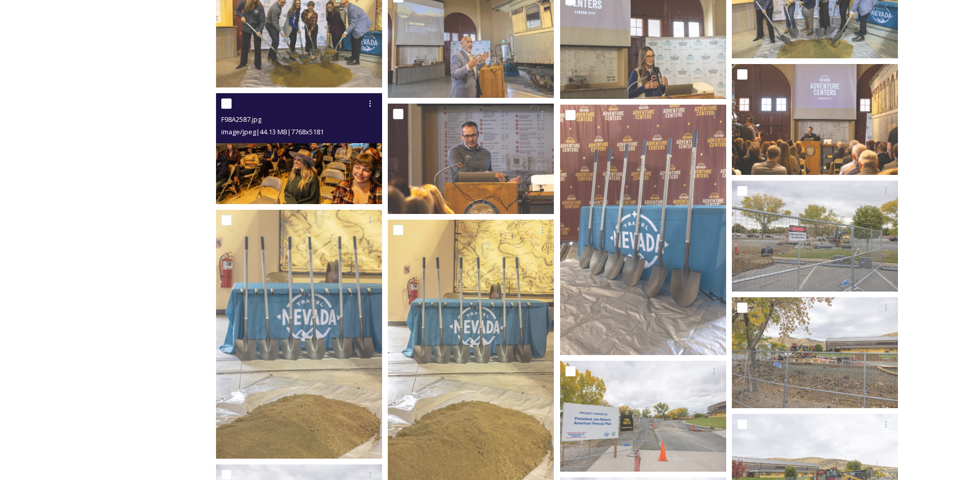
click at [319, 154] on img at bounding box center [299, 148] width 166 height 111
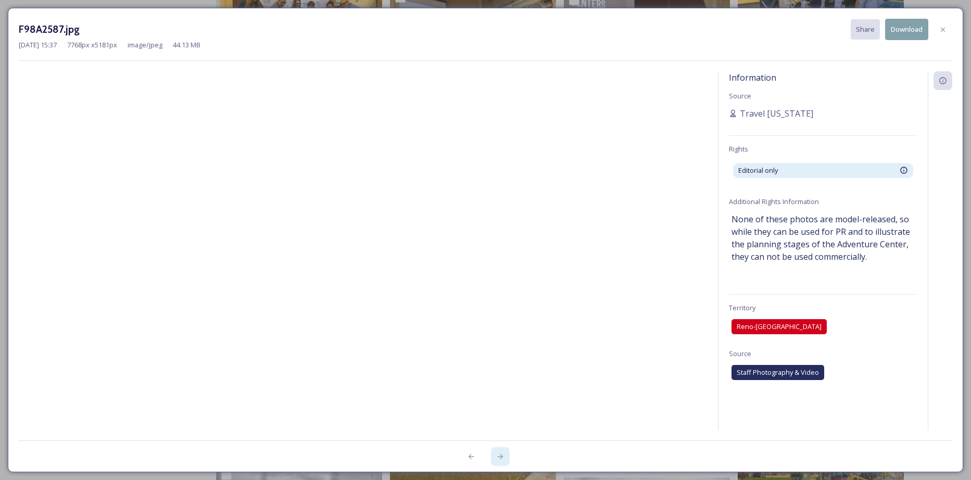
click at [502, 292] on icon at bounding box center [500, 456] width 8 height 8
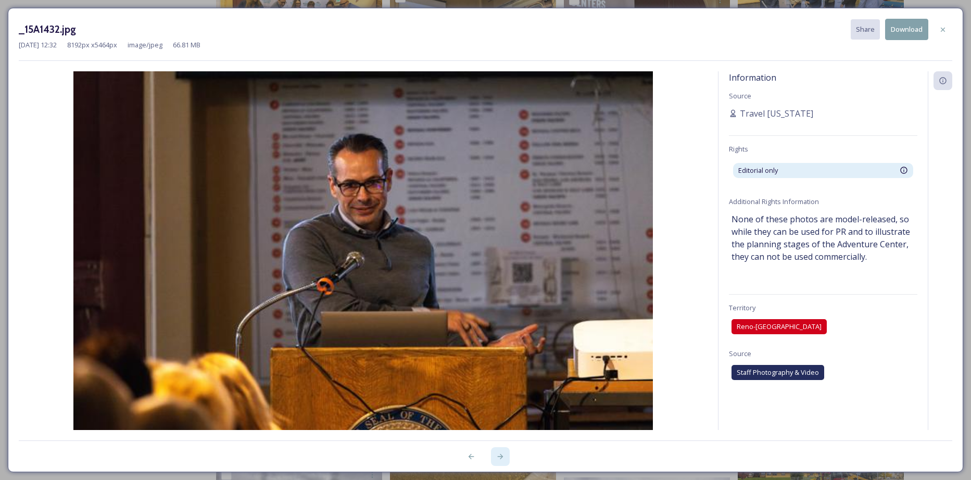
click at [502, 292] on icon at bounding box center [500, 456] width 8 height 8
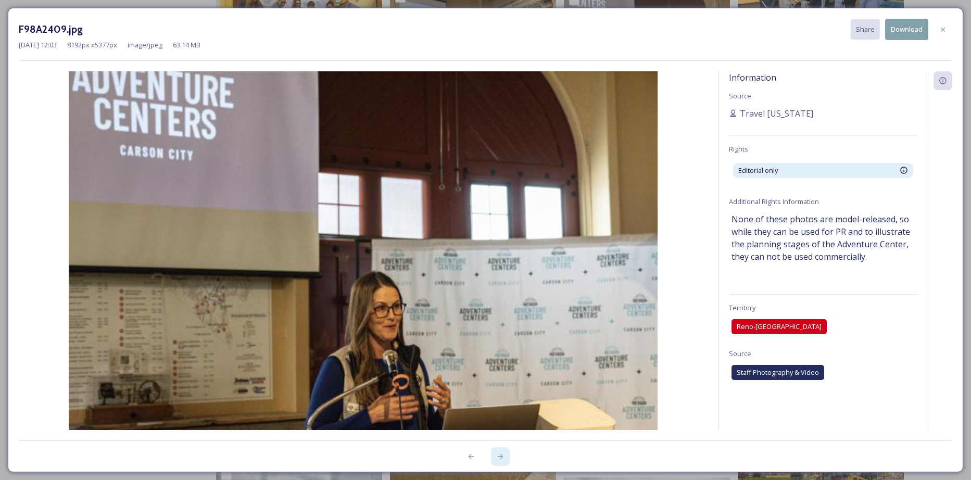
click at [502, 292] on icon at bounding box center [500, 456] width 8 height 8
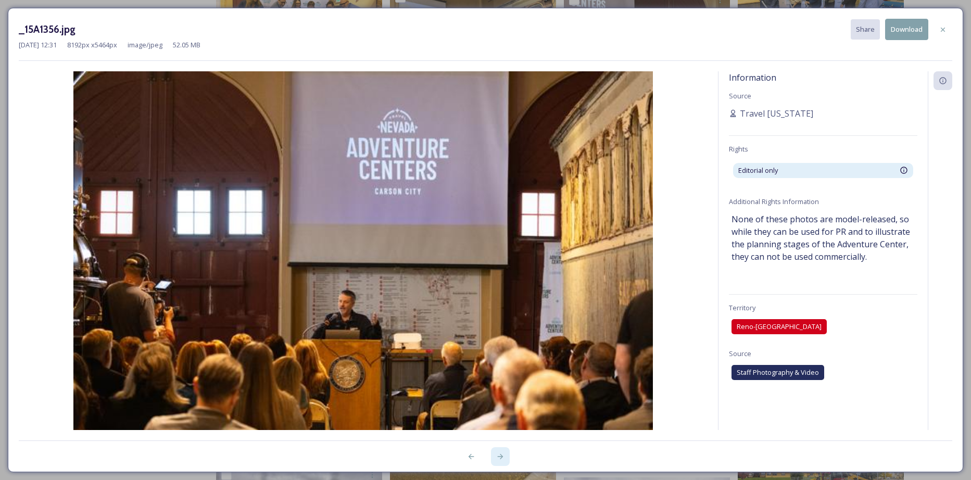
click at [502, 292] on icon at bounding box center [500, 456] width 8 height 8
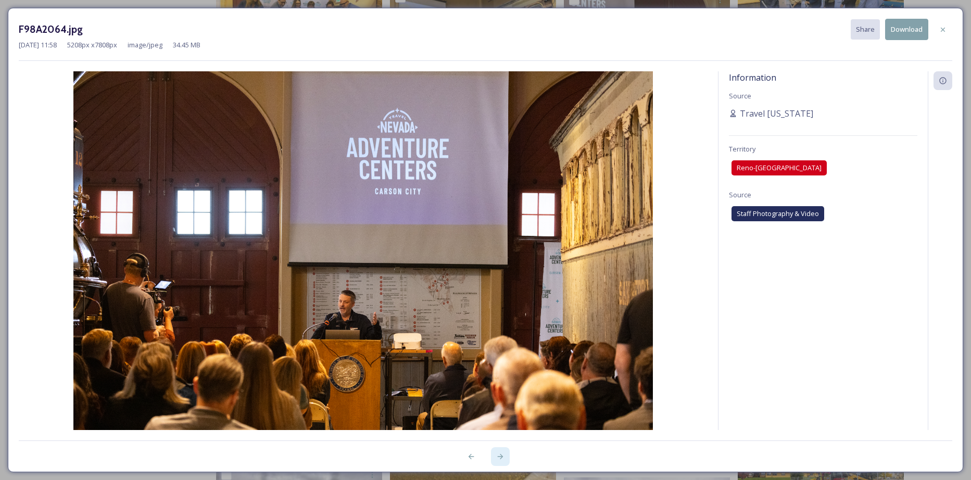
click at [502, 292] on icon at bounding box center [500, 456] width 8 height 8
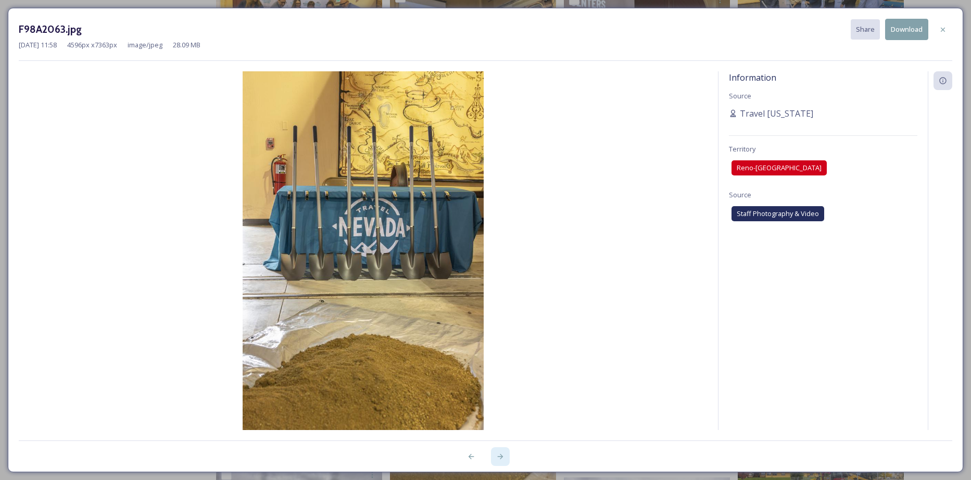
click at [502, 292] on icon at bounding box center [500, 456] width 8 height 8
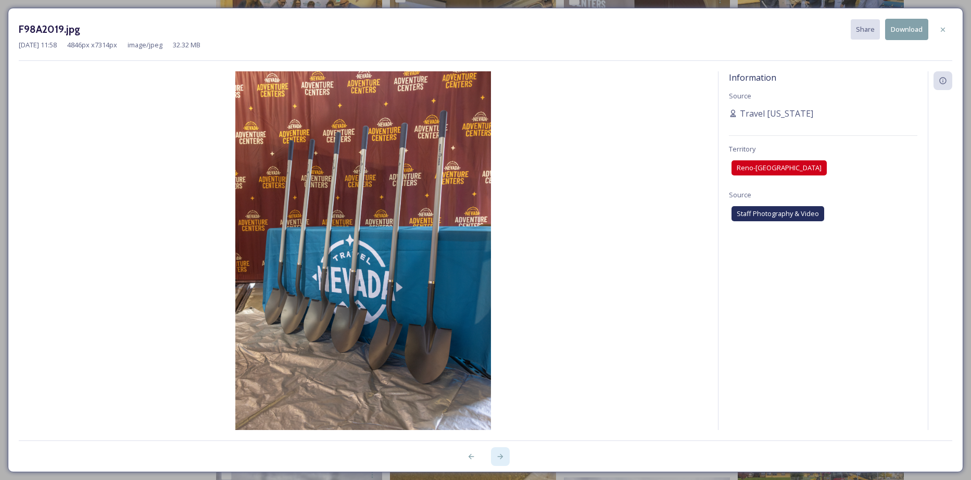
click at [502, 292] on icon at bounding box center [500, 456] width 8 height 8
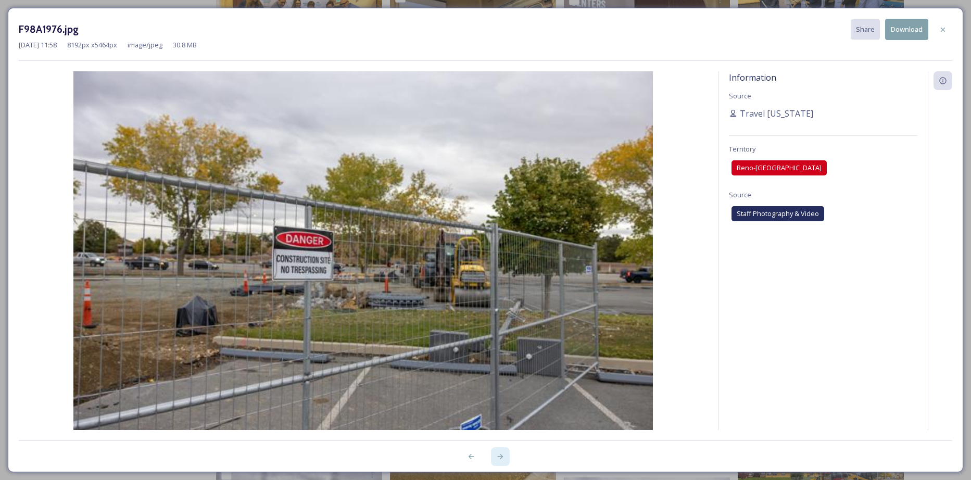
click at [503, 292] on icon at bounding box center [500, 456] width 8 height 8
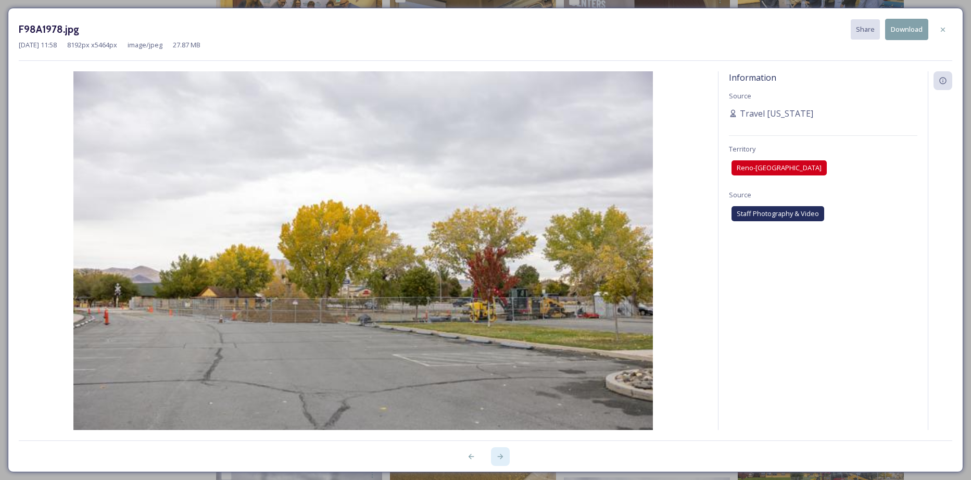
click at [503, 292] on icon at bounding box center [500, 456] width 8 height 8
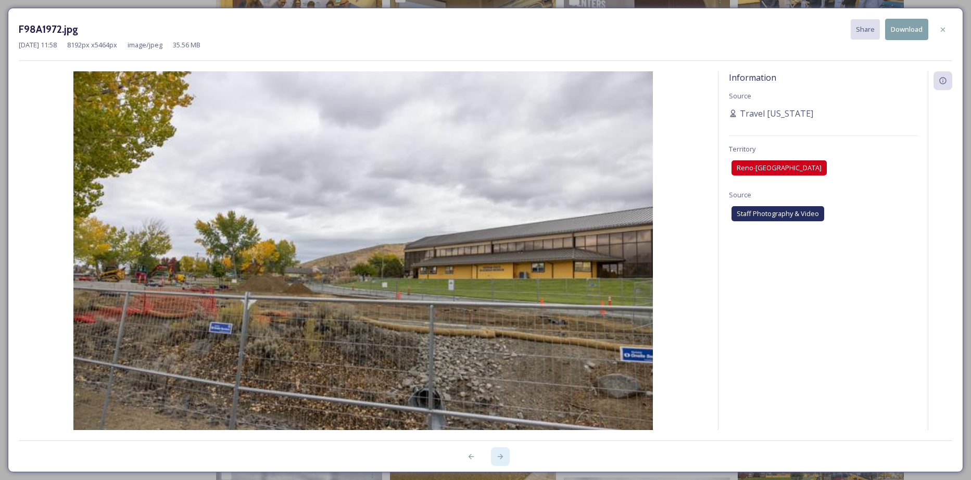
click at [503, 292] on icon at bounding box center [500, 456] width 8 height 8
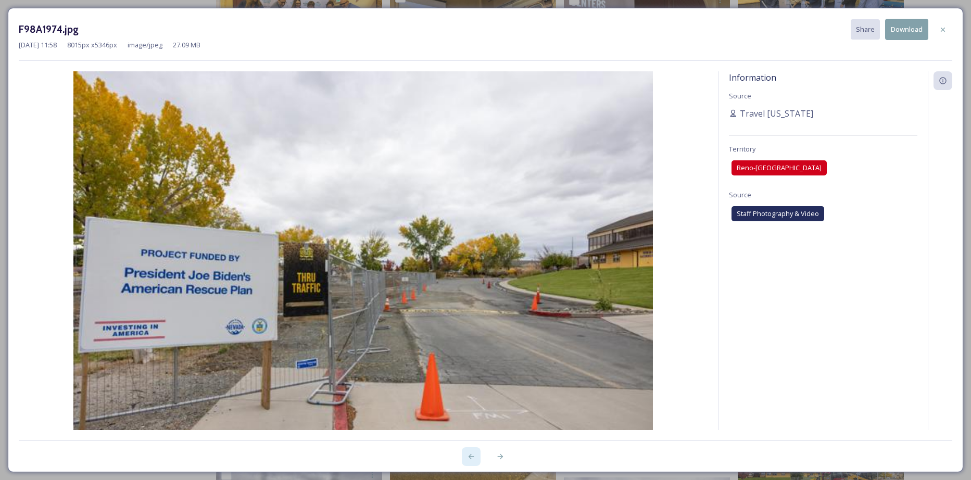
click at [470, 292] on icon at bounding box center [471, 456] width 8 height 8
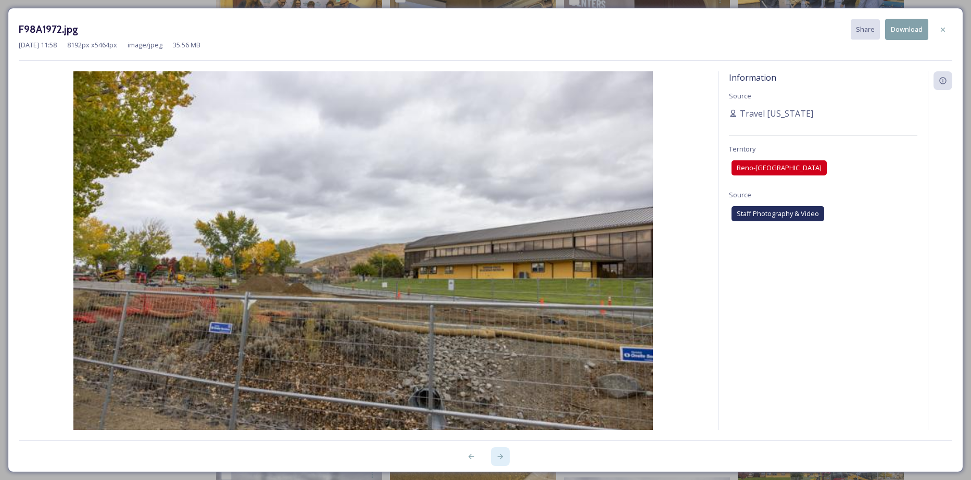
click at [507, 292] on div at bounding box center [500, 456] width 19 height 19
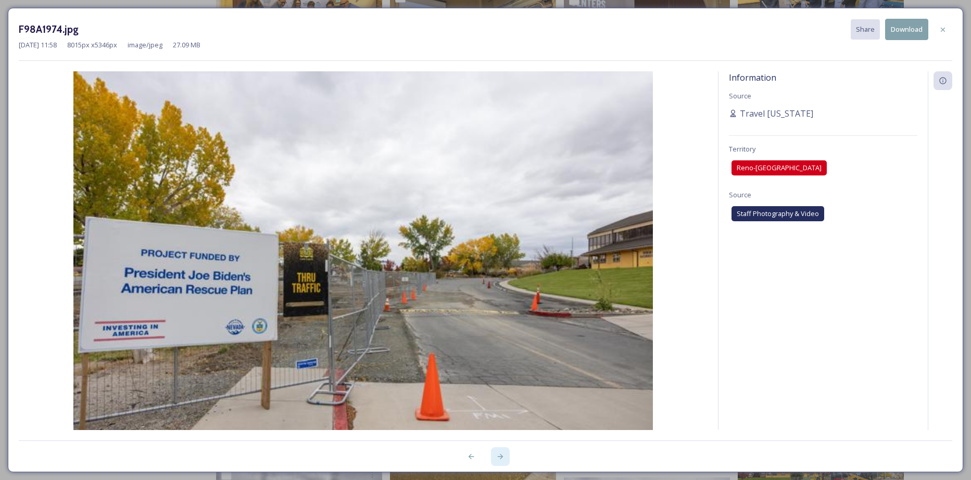
click at [507, 292] on div at bounding box center [500, 456] width 19 height 19
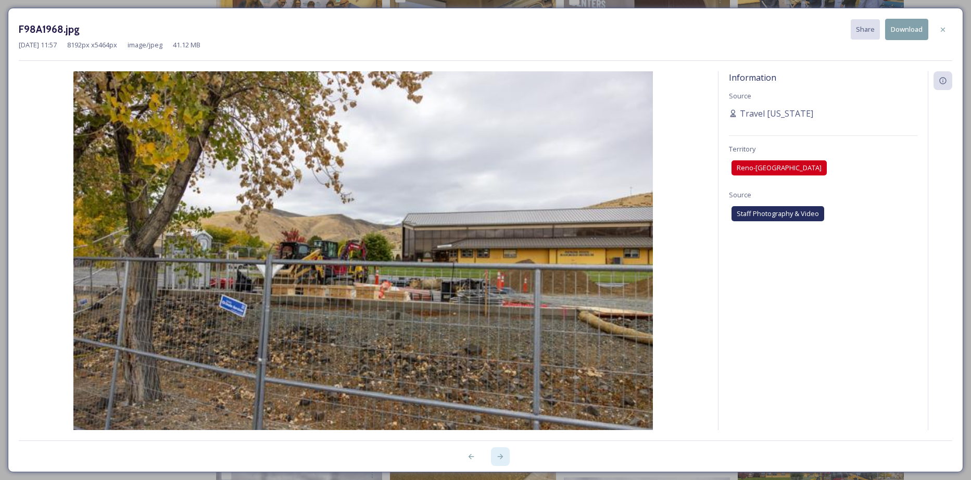
click at [507, 292] on div at bounding box center [500, 456] width 19 height 19
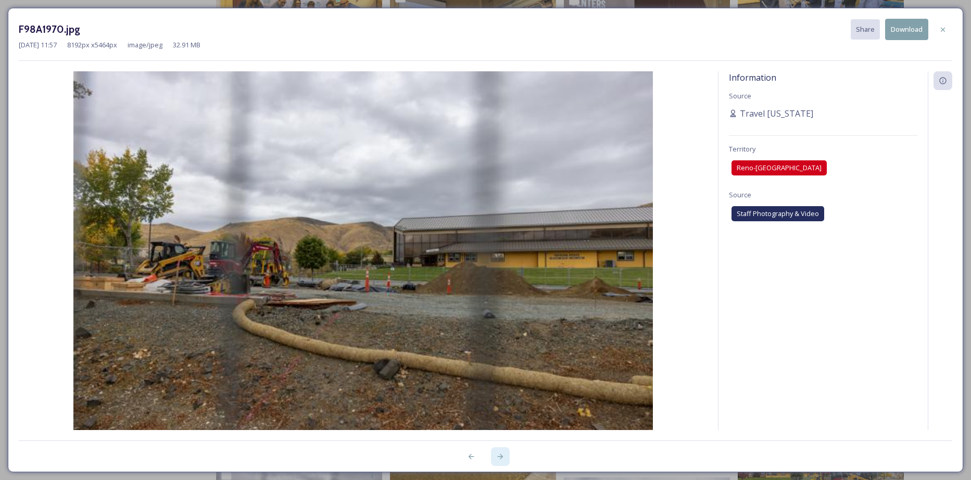
click at [507, 292] on div at bounding box center [500, 456] width 19 height 19
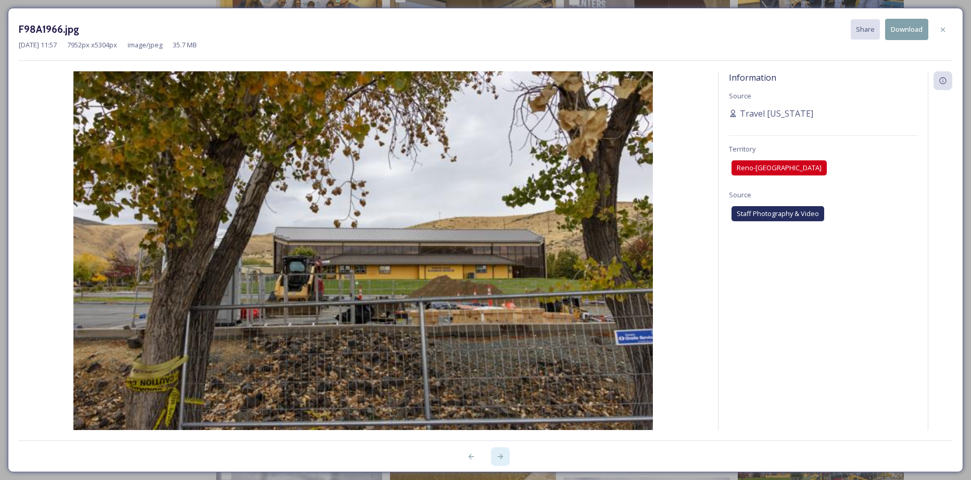
click at [503, 292] on icon at bounding box center [500, 456] width 8 height 8
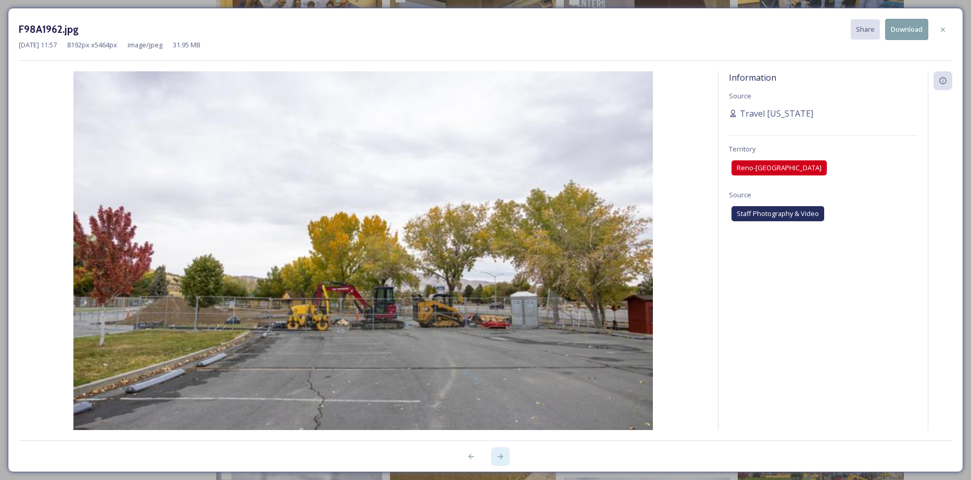
click at [503, 292] on icon at bounding box center [500, 456] width 8 height 8
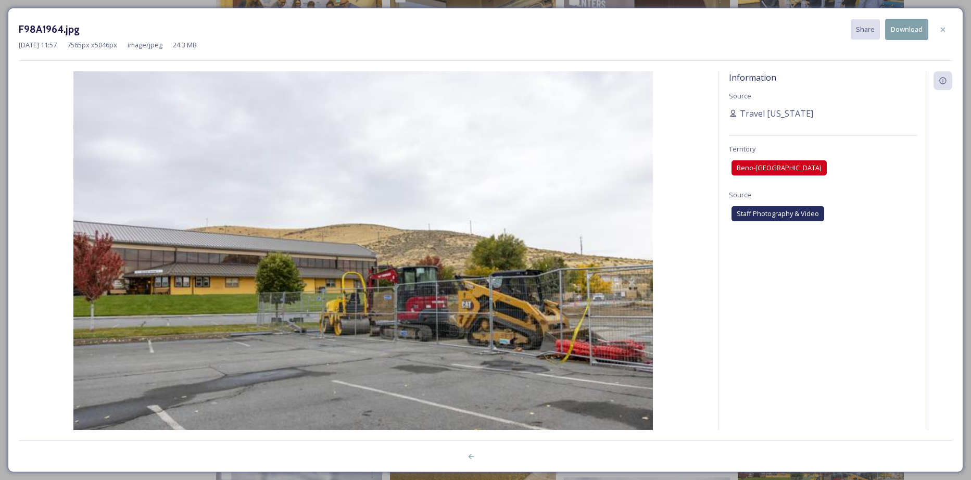
click at [503, 292] on div at bounding box center [486, 451] width 934 height 21
click at [637, 32] on div at bounding box center [943, 29] width 19 height 19
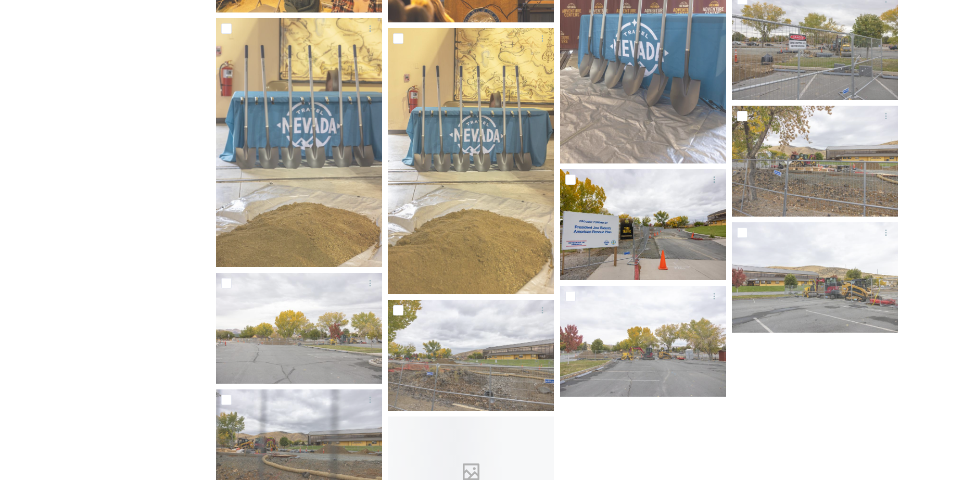
scroll to position [3698, 0]
